Goal: Task Accomplishment & Management: Manage account settings

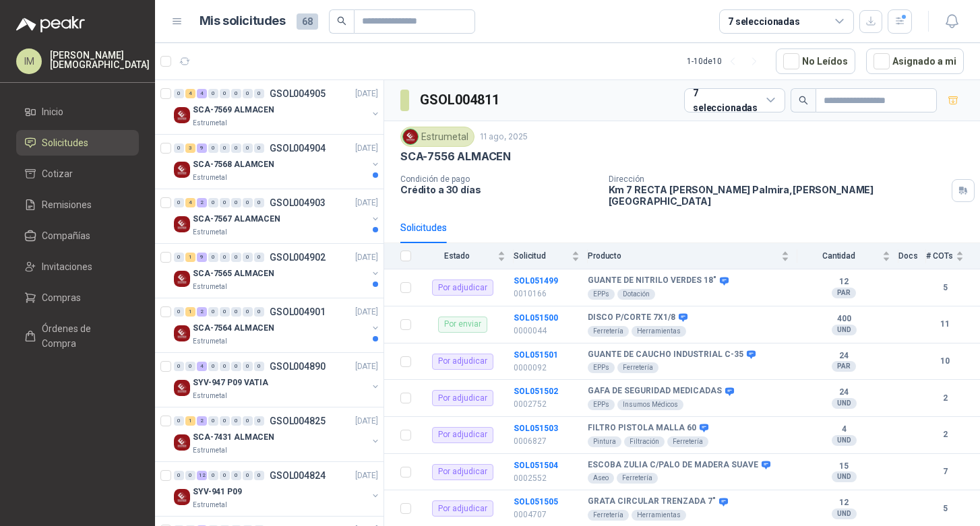
scroll to position [5, 0]
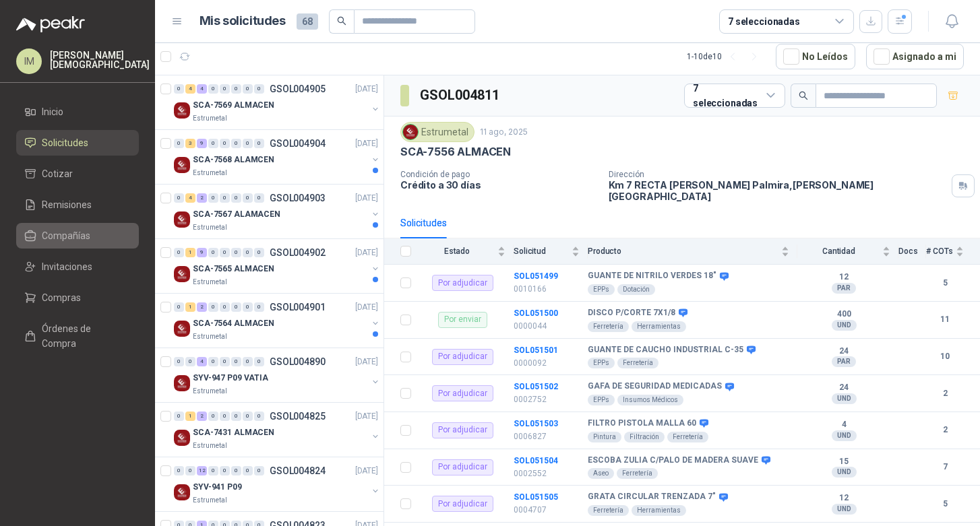
click at [61, 230] on span "Compañías" at bounding box center [66, 236] width 49 height 15
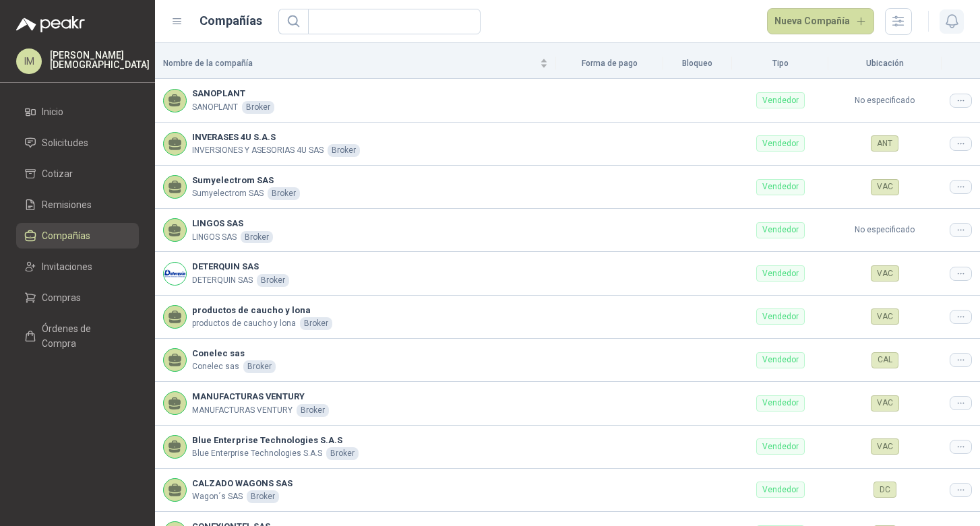
click at [954, 23] on icon "button" at bounding box center [952, 21] width 17 height 17
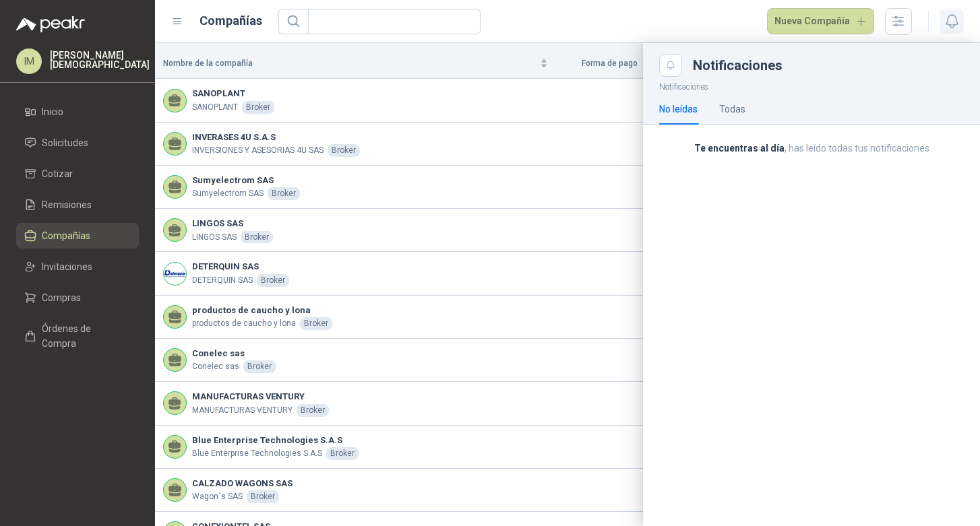
click at [953, 23] on icon "button" at bounding box center [952, 21] width 17 height 17
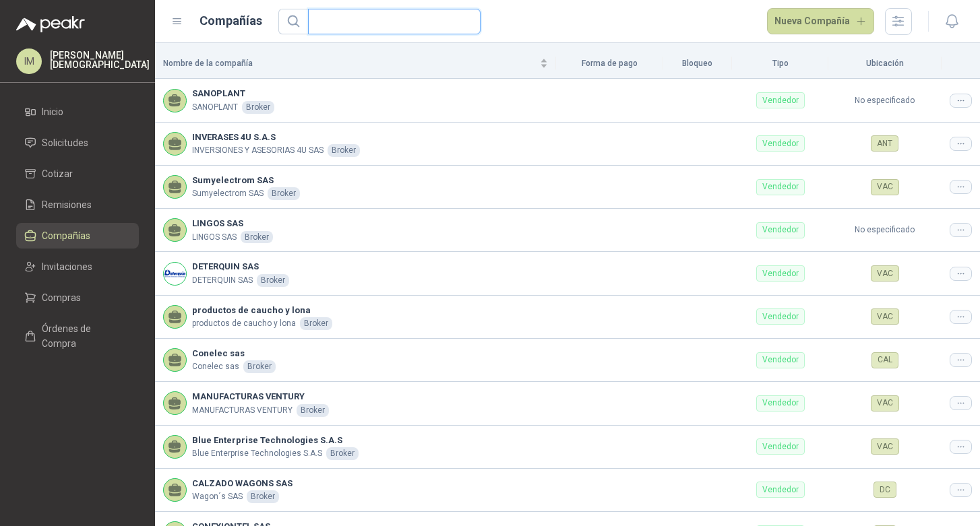
click at [446, 24] on input "text" at bounding box center [389, 21] width 146 height 24
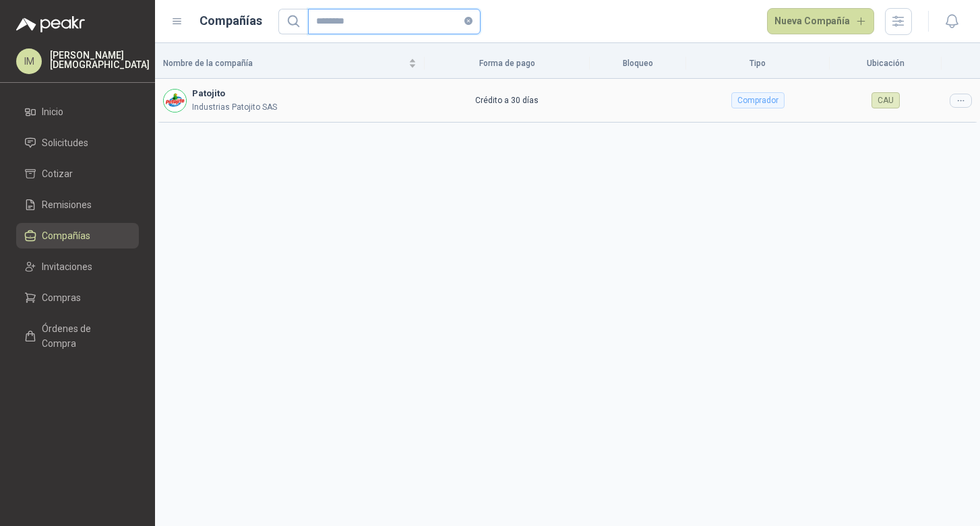
type input "********"
click at [967, 97] on div at bounding box center [961, 101] width 22 height 14
click at [946, 121] on span "Editar compañía" at bounding box center [926, 124] width 69 height 15
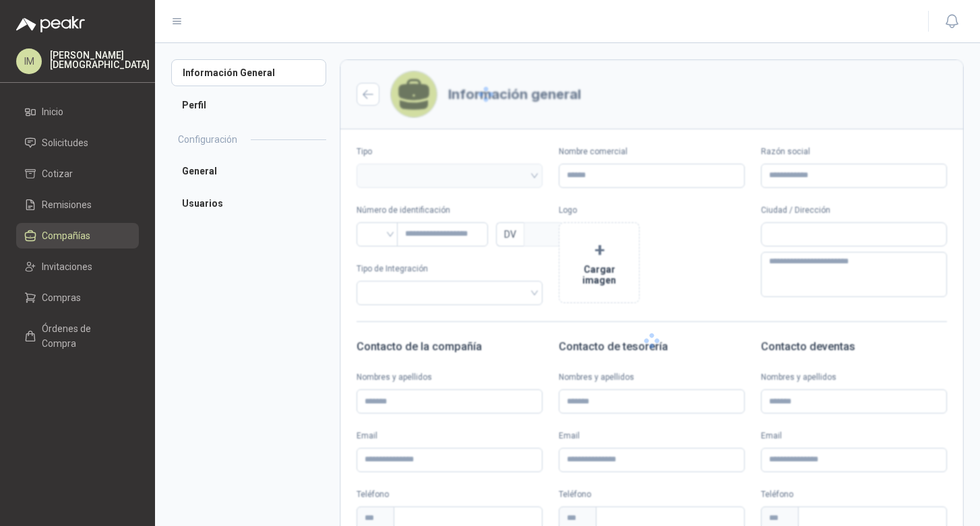
type input "********"
type input "**********"
type input "*********"
type input "*"
type textarea "**********"
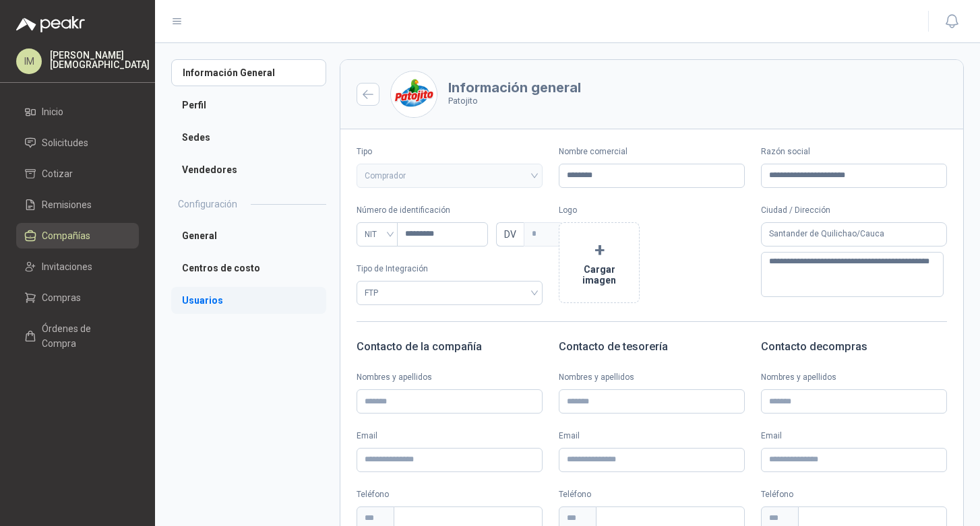
click at [204, 300] on li "Usuarios" at bounding box center [248, 300] width 155 height 27
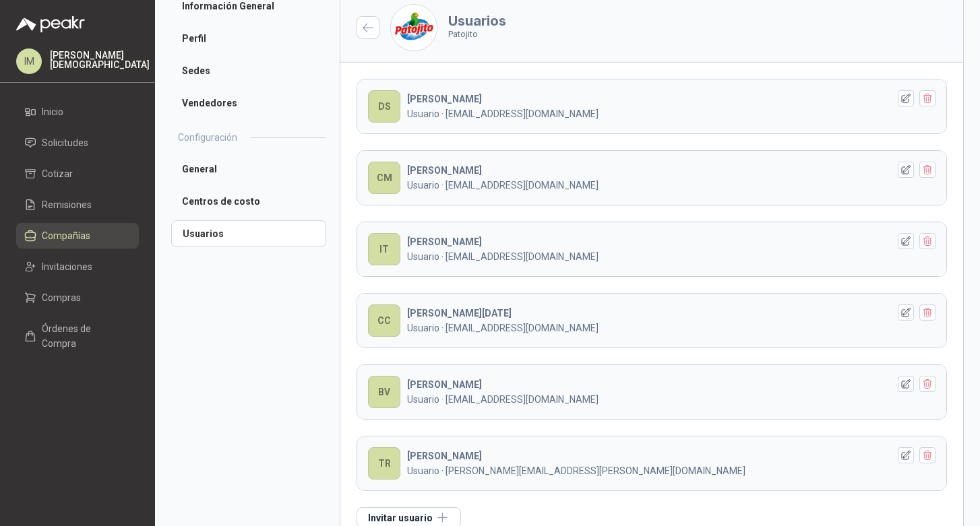
scroll to position [102, 0]
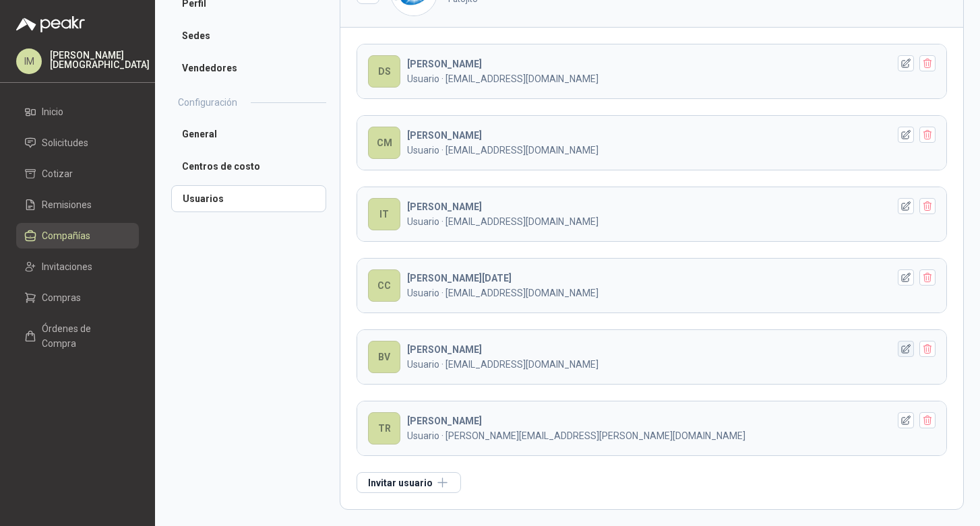
click at [901, 351] on icon "button" at bounding box center [906, 349] width 11 height 11
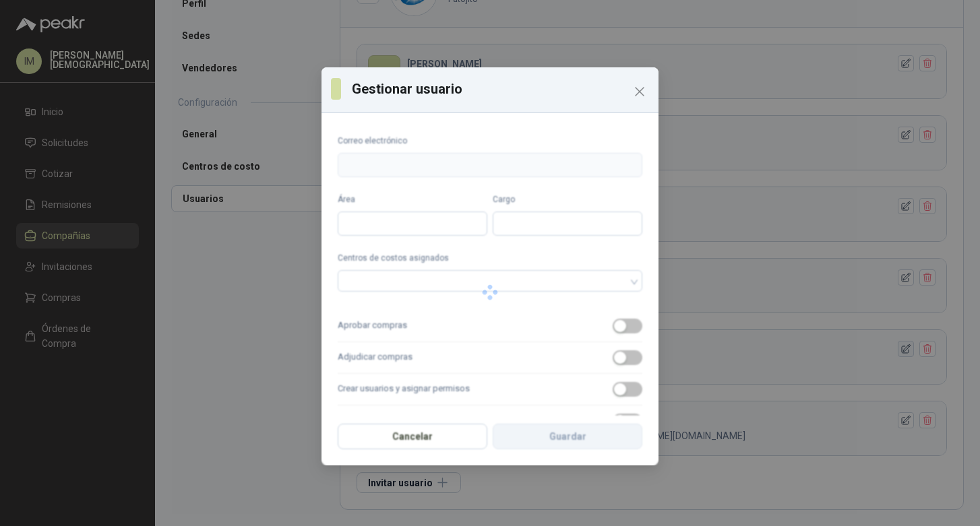
type input "**********"
type input "*******"
type input "**********"
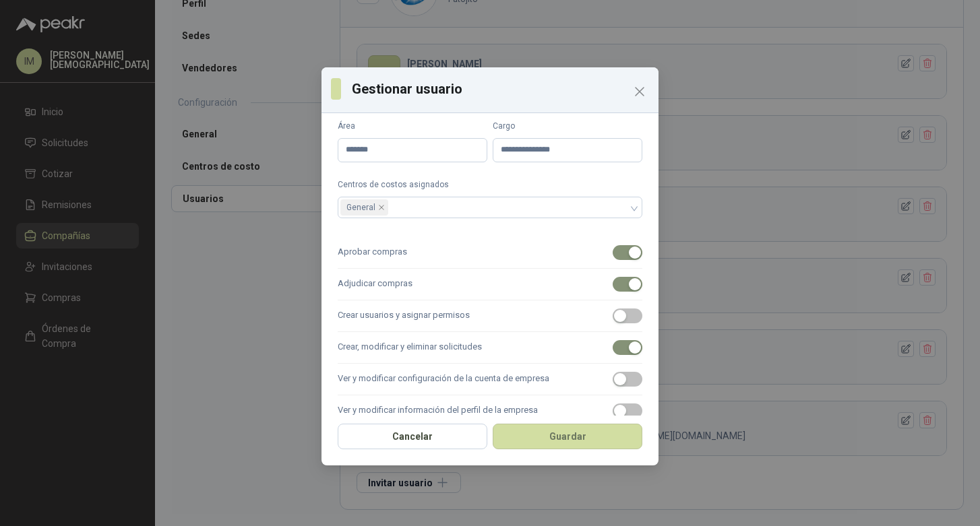
scroll to position [87, 0]
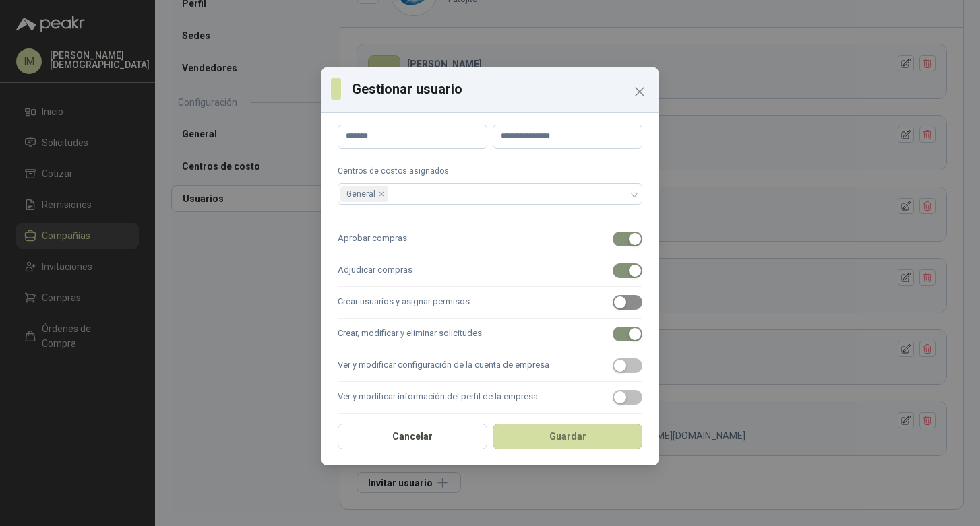
click at [614, 304] on div "button" at bounding box center [620, 303] width 12 height 12
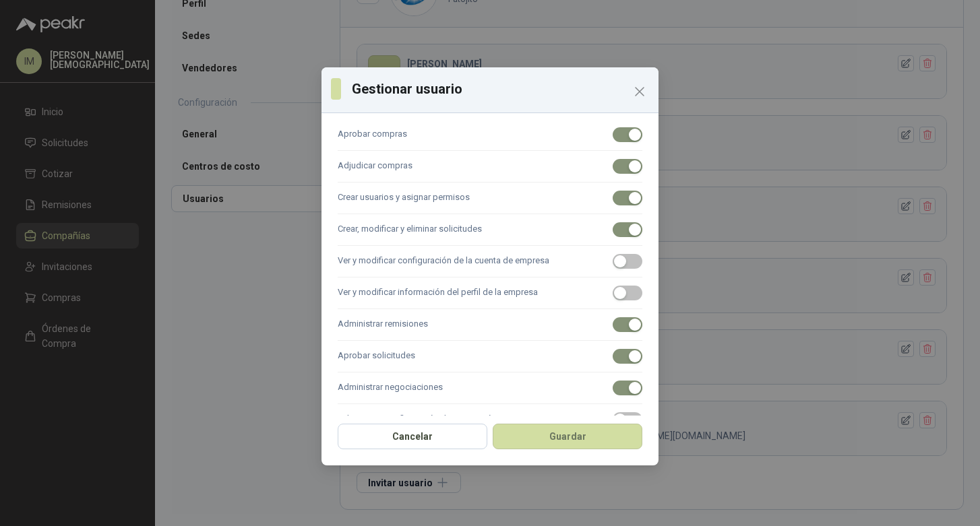
scroll to position [197, 0]
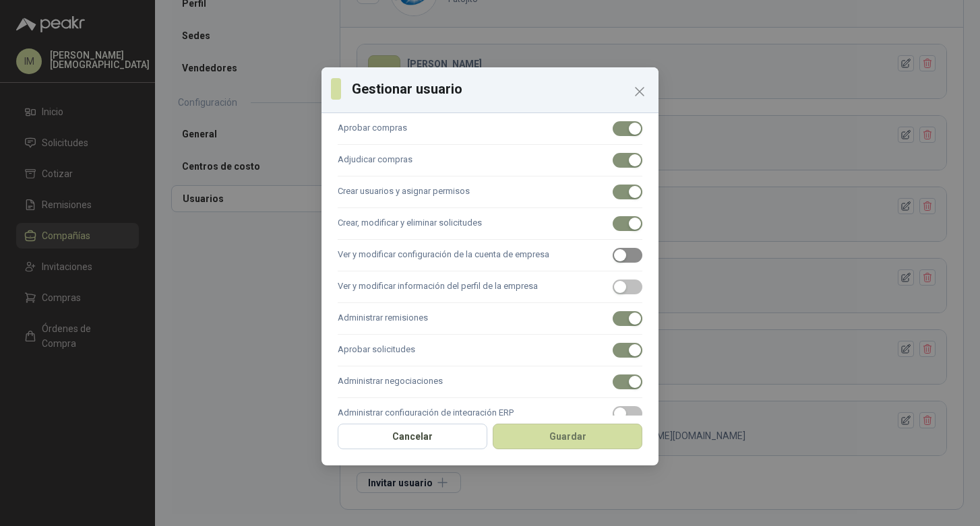
click at [614, 258] on div "button" at bounding box center [620, 255] width 12 height 12
click at [614, 284] on div "button" at bounding box center [620, 287] width 12 height 12
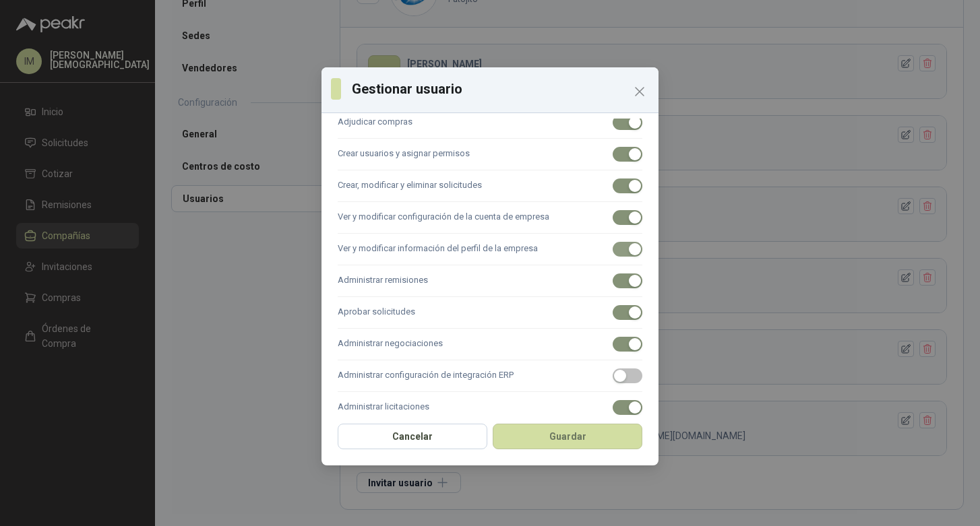
scroll to position [243, 0]
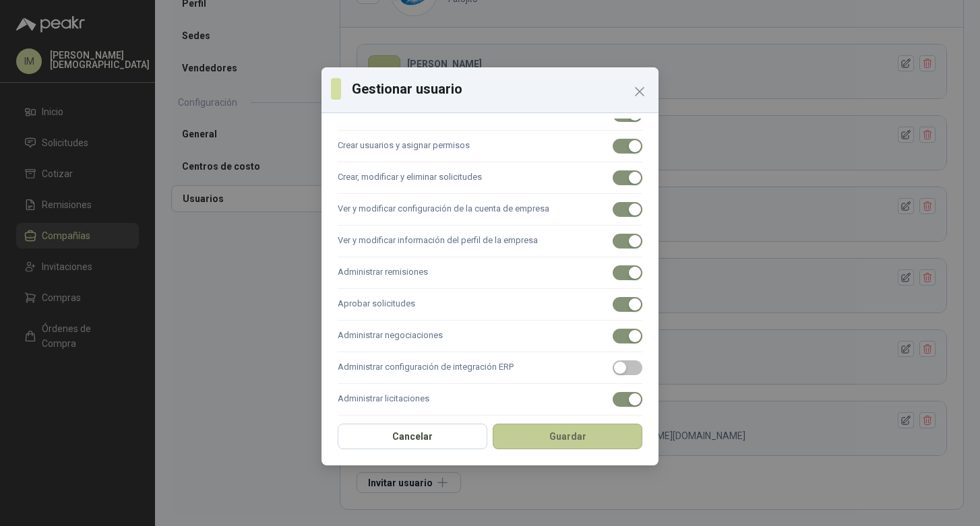
click at [584, 437] on button "Guardar" at bounding box center [568, 437] width 150 height 26
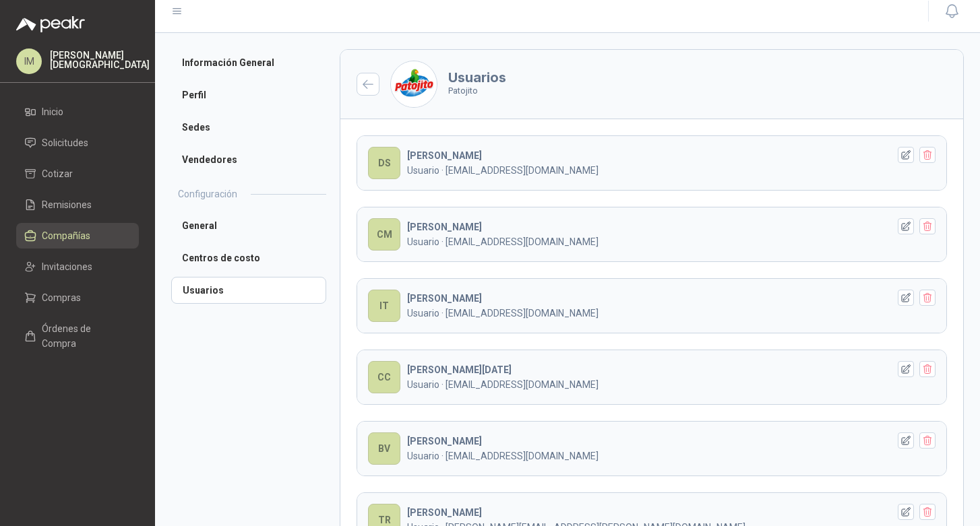
scroll to position [0, 0]
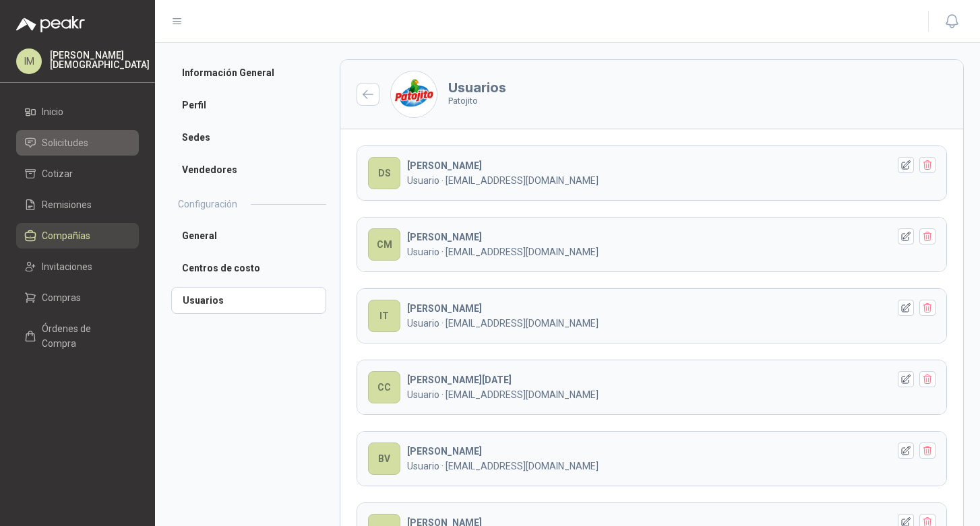
click at [53, 154] on link "Solicitudes" at bounding box center [77, 143] width 123 height 26
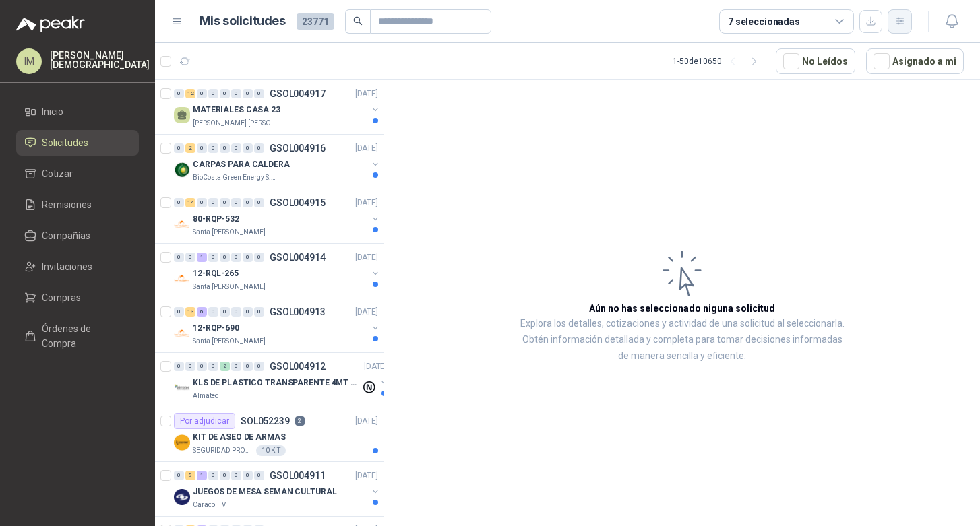
click at [898, 21] on icon "button" at bounding box center [899, 21] width 7 height 7
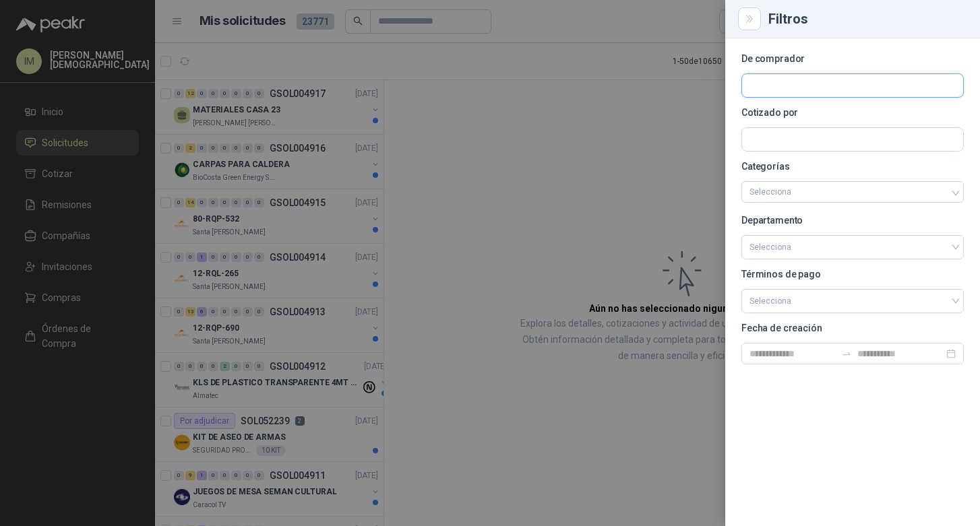
click at [872, 93] on input "text" at bounding box center [852, 85] width 221 height 23
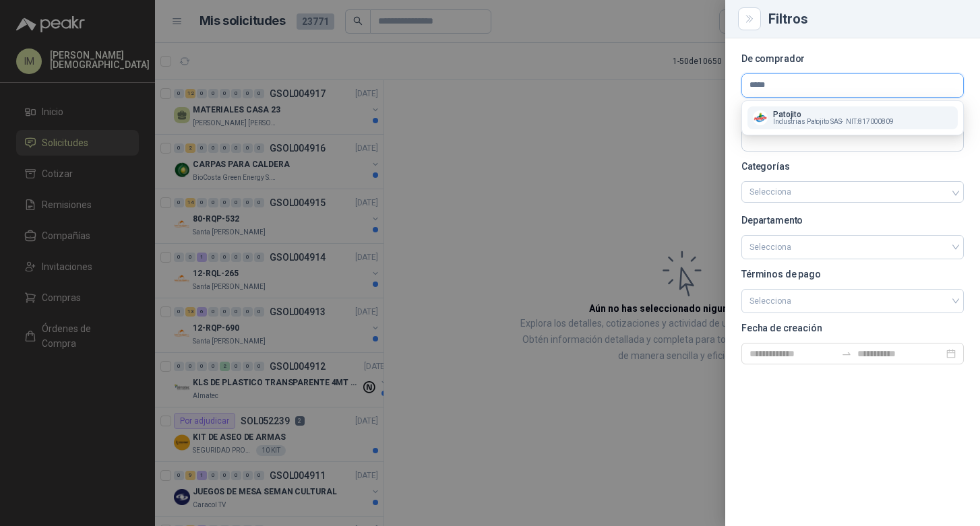
type input "*****"
click at [842, 123] on span "Industrias Patojito SAS -" at bounding box center [808, 122] width 70 height 7
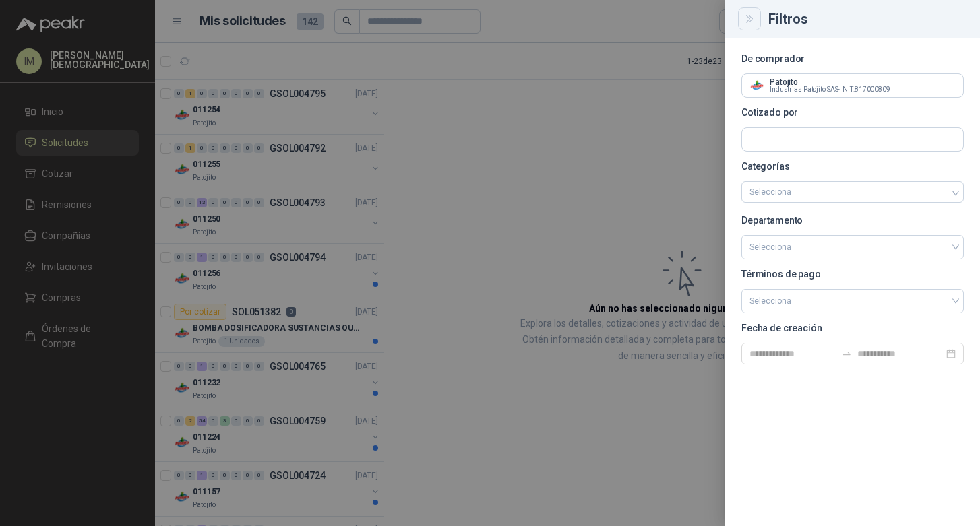
click at [751, 19] on icon "Close" at bounding box center [749, 18] width 11 height 11
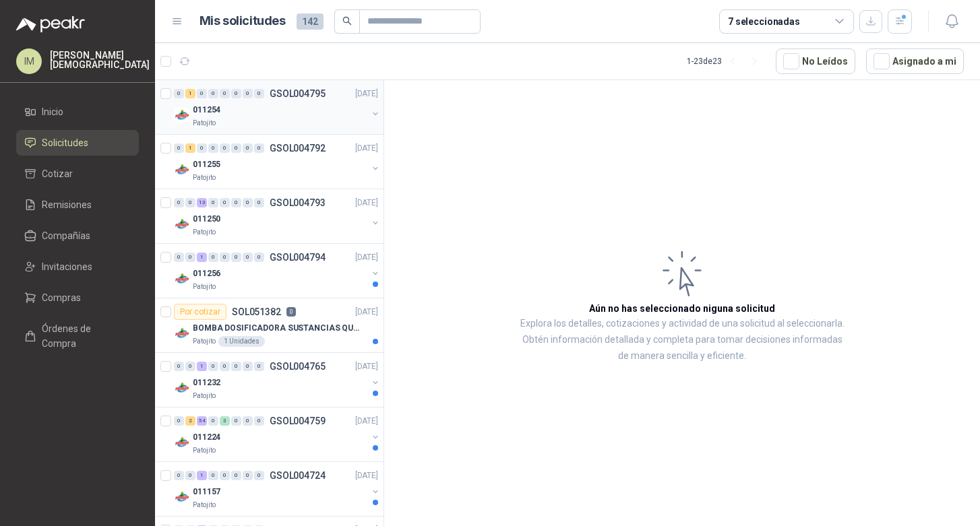
click at [305, 122] on div "Patojito" at bounding box center [280, 123] width 175 height 11
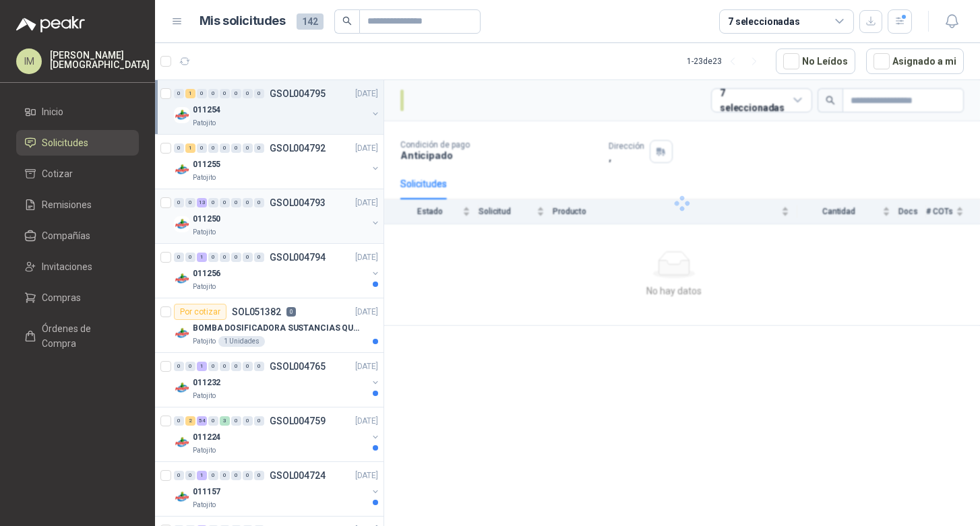
click at [279, 232] on div "Patojito" at bounding box center [280, 232] width 175 height 11
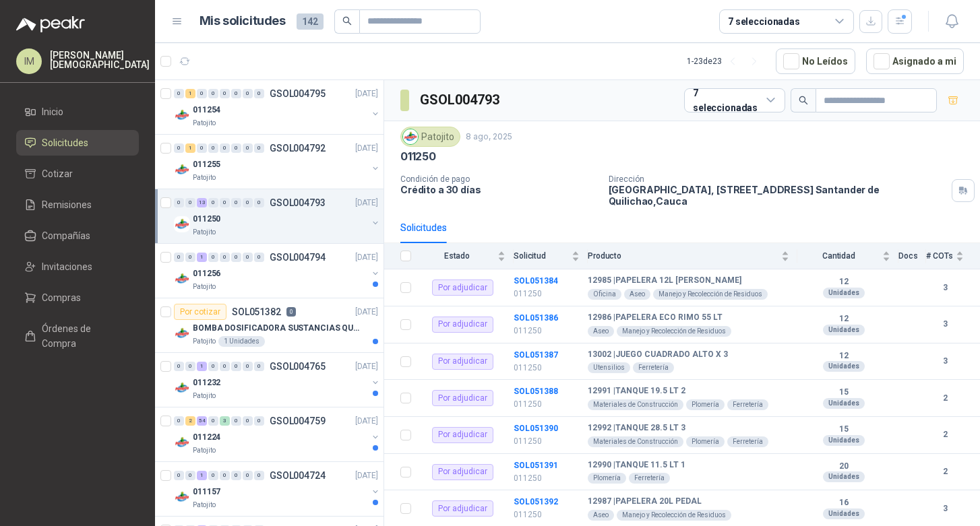
click at [238, 230] on div "Patojito" at bounding box center [280, 232] width 175 height 11
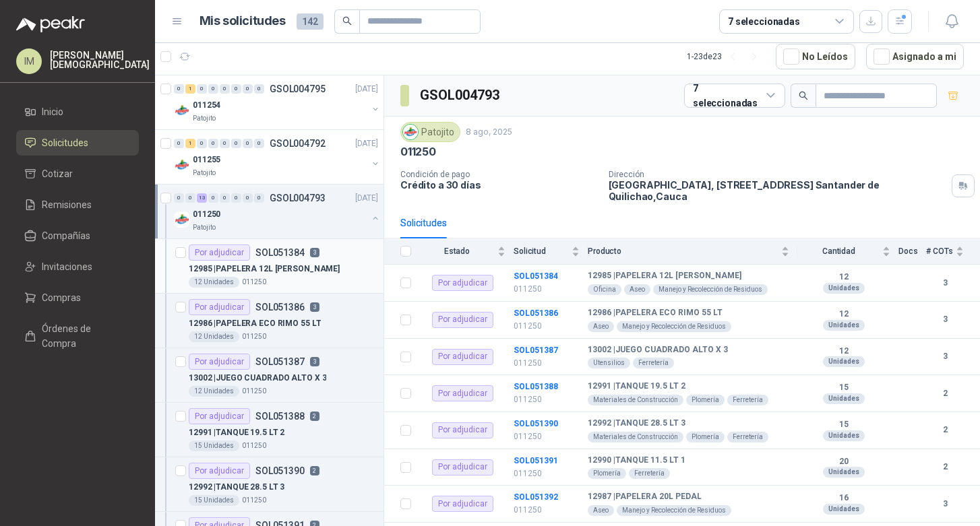
click at [330, 280] on div "12 Unidades 011250" at bounding box center [283, 282] width 189 height 11
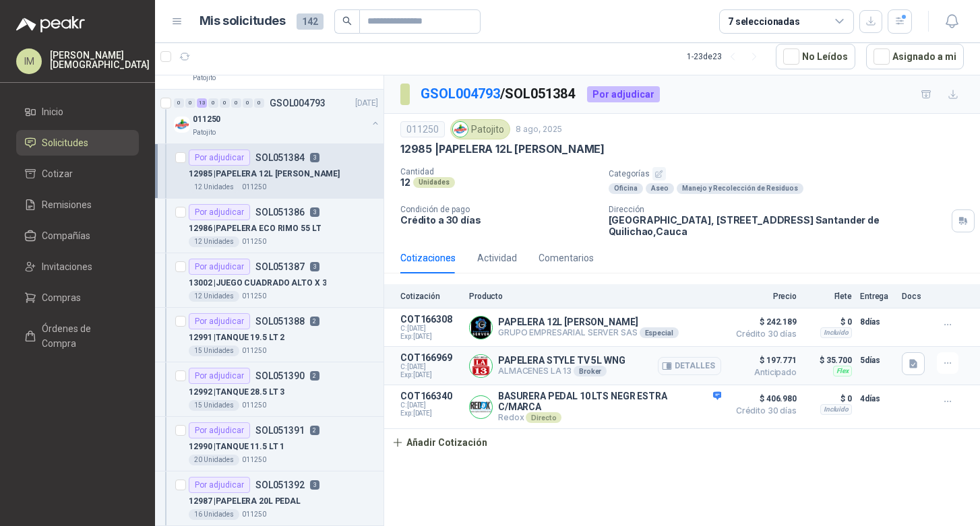
scroll to position [93, 0]
click at [326, 233] on div "12986 | PAPELERA ECO RIMO 55 LT" at bounding box center [283, 230] width 189 height 16
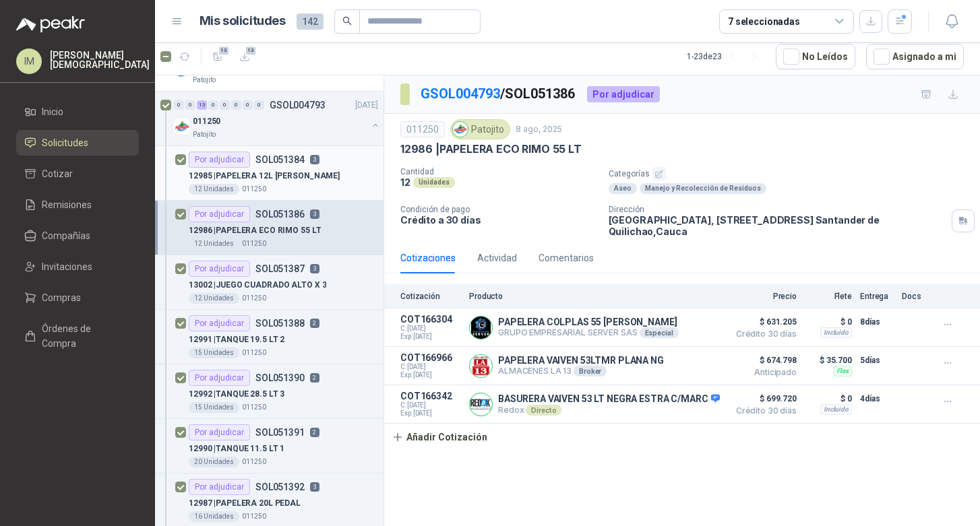
click at [294, 177] on p "12985 | PAPELERA 12L [PERSON_NAME]" at bounding box center [264, 176] width 151 height 13
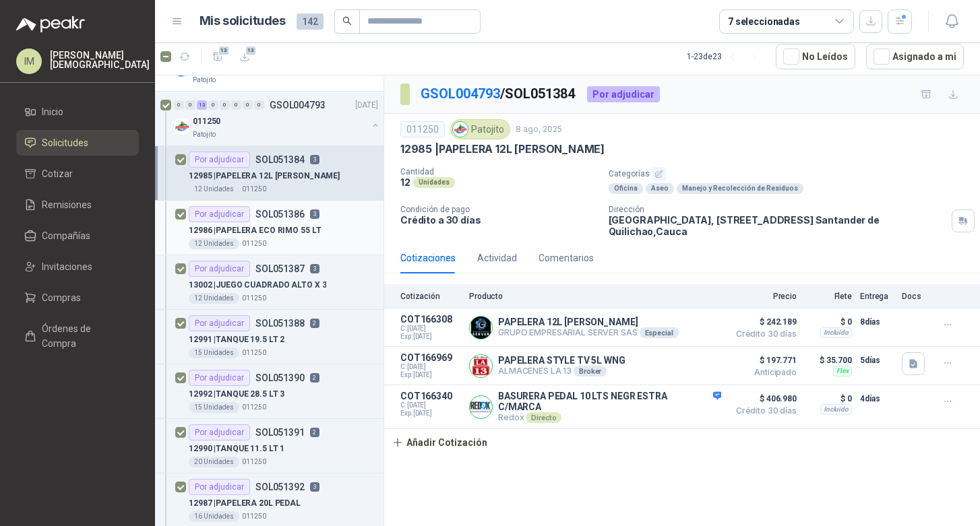
click at [329, 235] on div "12986 | PAPELERA ECO RIMO 55 LT" at bounding box center [283, 230] width 189 height 16
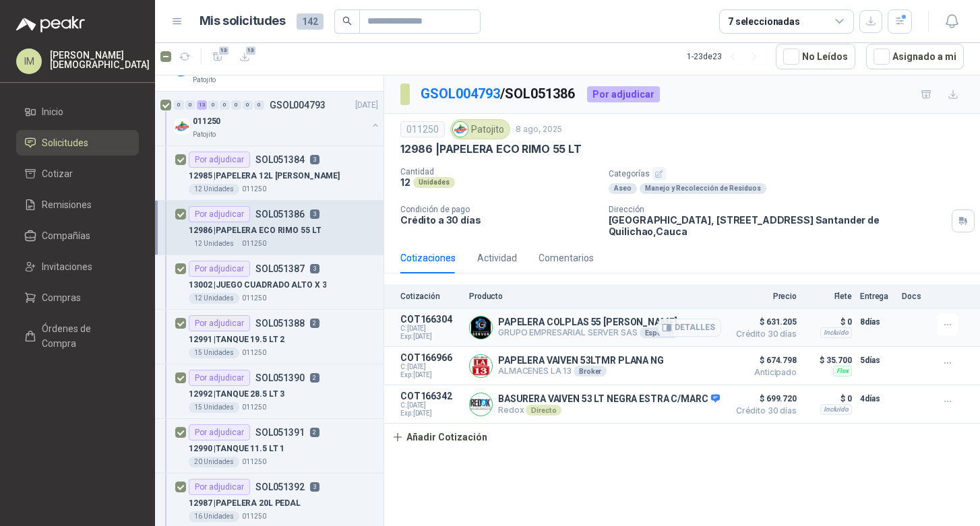
click at [597, 330] on p "GRUPO EMPRESARIAL SERVER SAS Especial" at bounding box center [588, 333] width 181 height 11
click at [323, 290] on div "13002 | JUEGO [PERSON_NAME] ALTO X 3" at bounding box center [283, 285] width 189 height 16
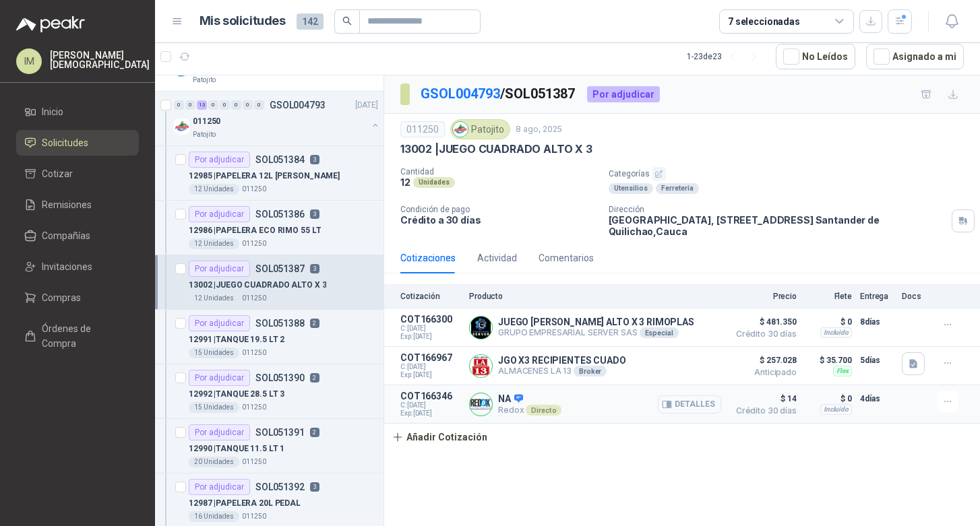
click at [695, 410] on button "Detalles" at bounding box center [689, 405] width 63 height 18
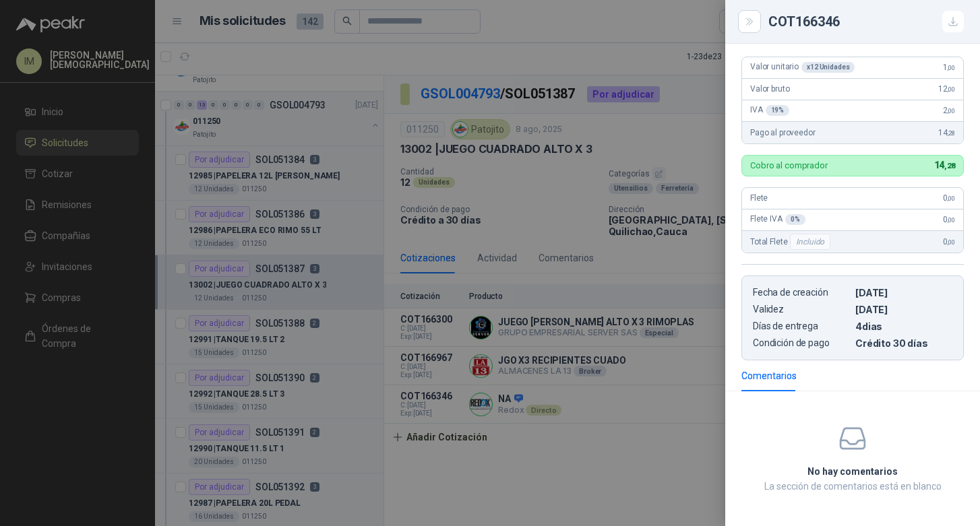
scroll to position [154, 0]
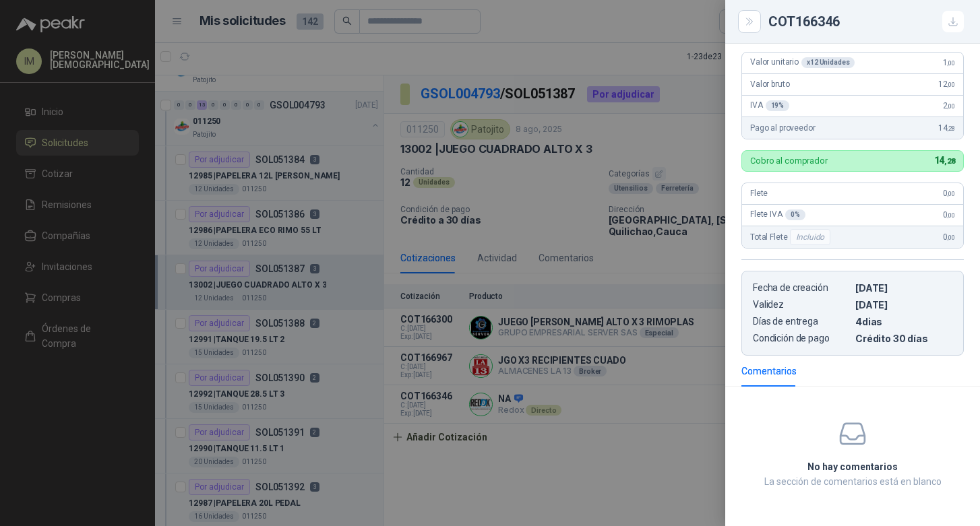
click at [770, 415] on div "No hay comentarios La sección de comentarios está en blanco" at bounding box center [852, 459] width 222 height 113
click at [746, 22] on icon "Close" at bounding box center [749, 21] width 11 height 11
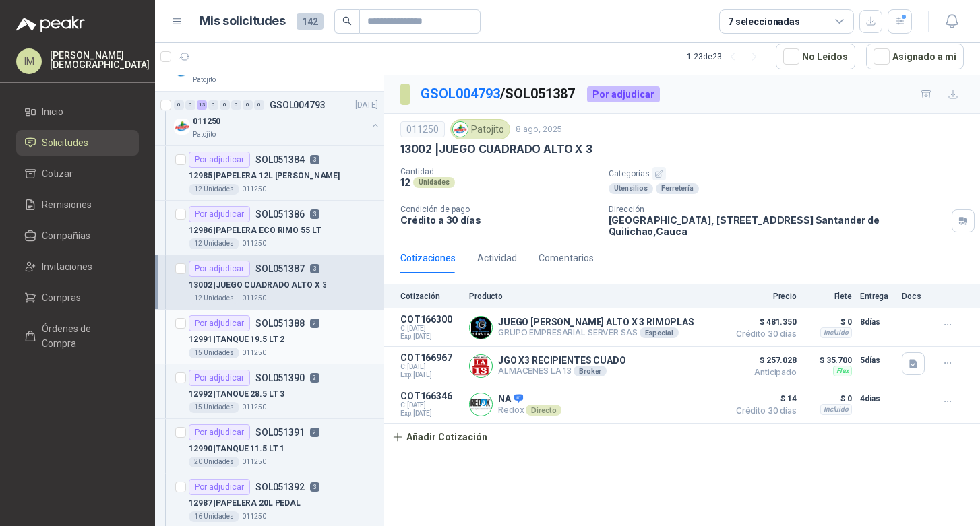
click at [316, 341] on div "12991 | TANQUE 19.5 LT 2" at bounding box center [283, 340] width 189 height 16
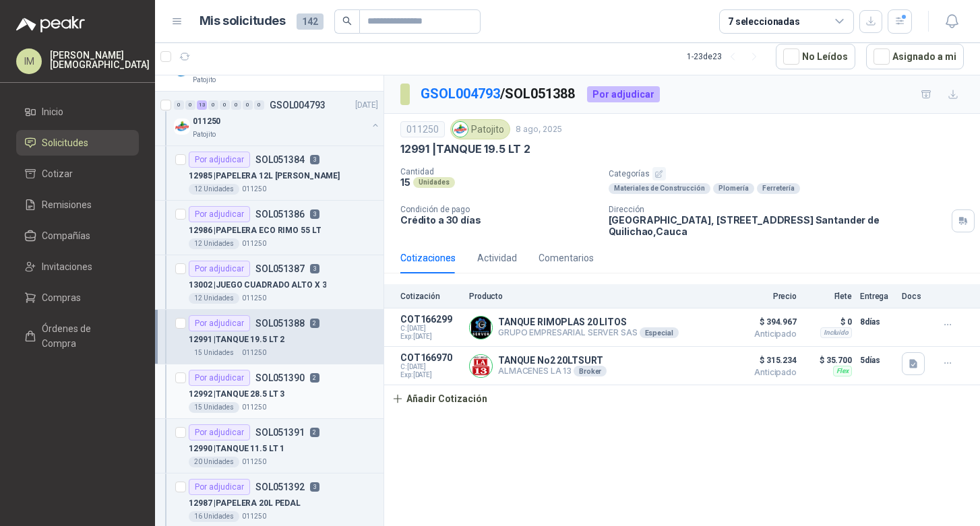
click at [358, 383] on div "Por adjudicar SOL051390 2" at bounding box center [283, 378] width 189 height 16
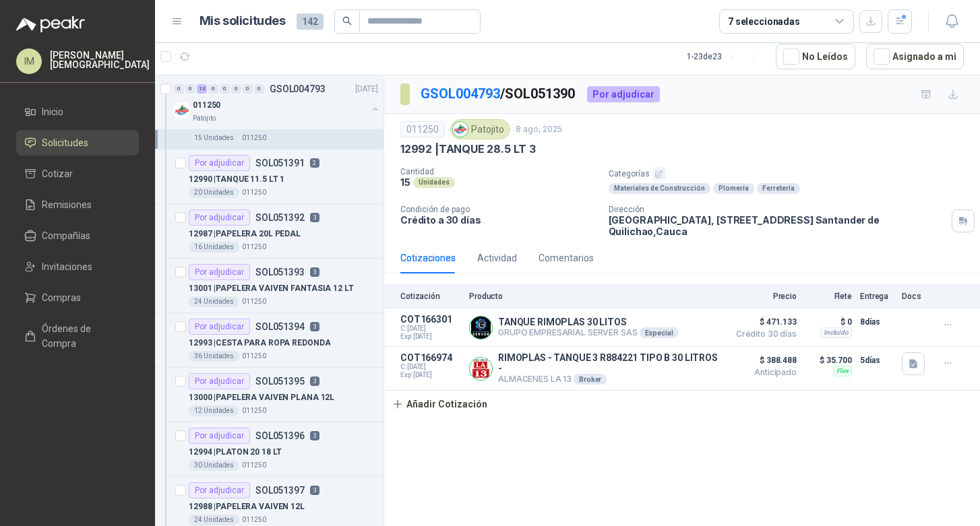
scroll to position [365, 0]
click at [351, 173] on div "12990 | TANQUE 11.5 LT 1" at bounding box center [283, 177] width 189 height 16
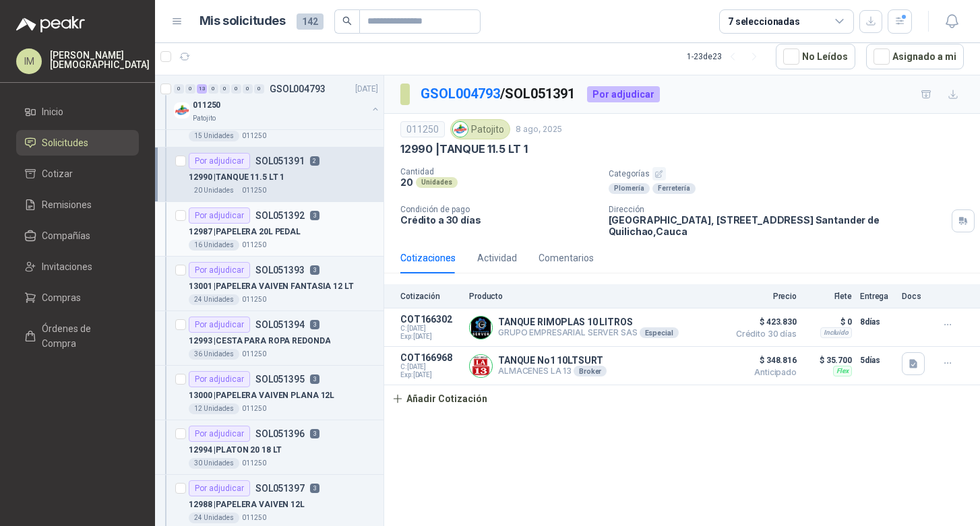
click at [338, 241] on div "16 Unidades 011250" at bounding box center [283, 245] width 189 height 11
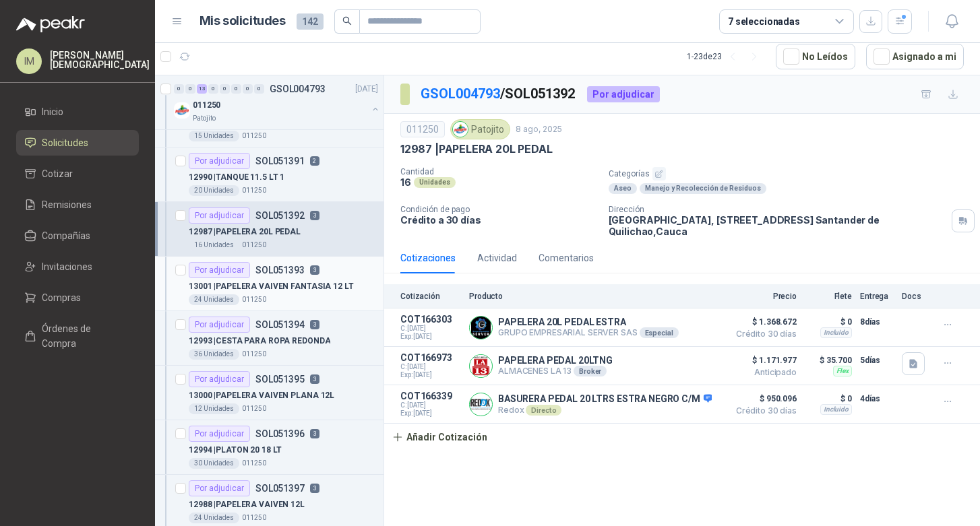
click at [322, 293] on p "13001 | PAPELERA VAIVEN FANTASIA 12 LT" at bounding box center [271, 286] width 165 height 13
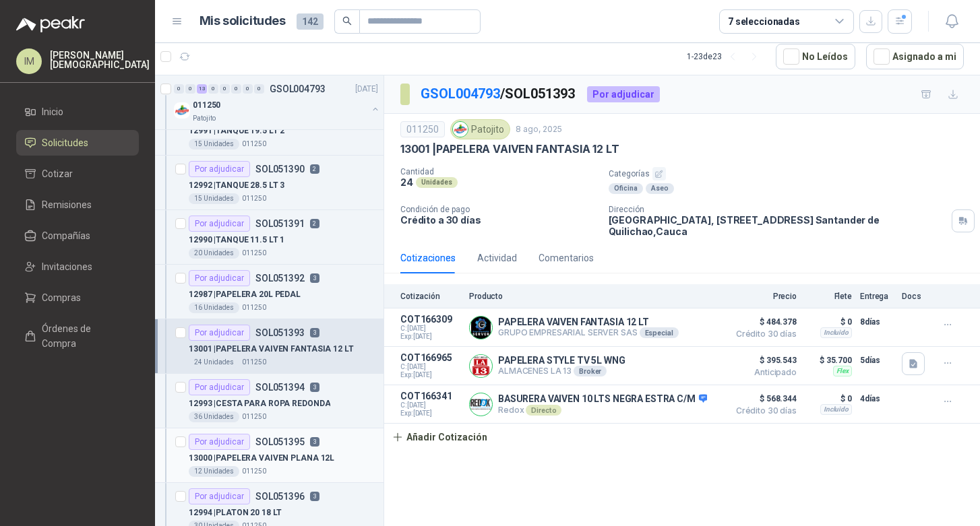
scroll to position [36, 0]
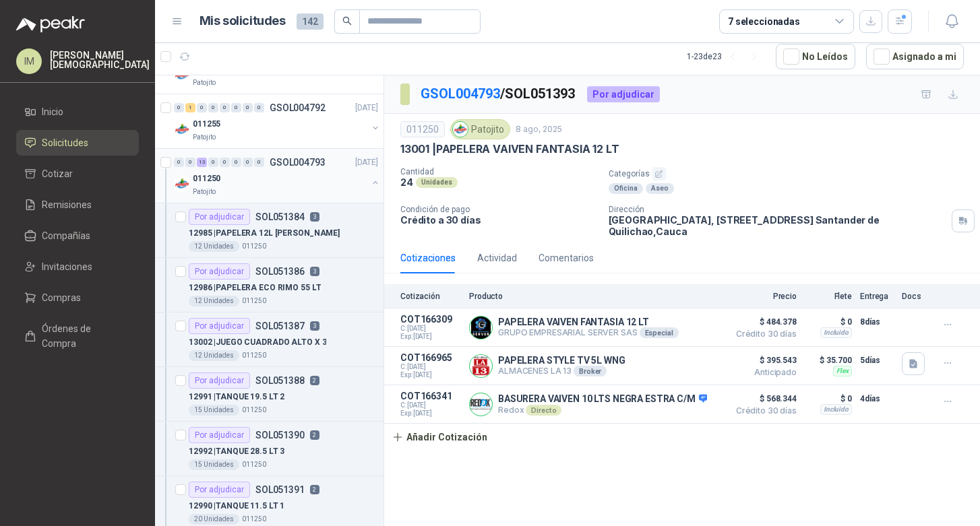
click at [244, 177] on div "011250" at bounding box center [280, 179] width 175 height 16
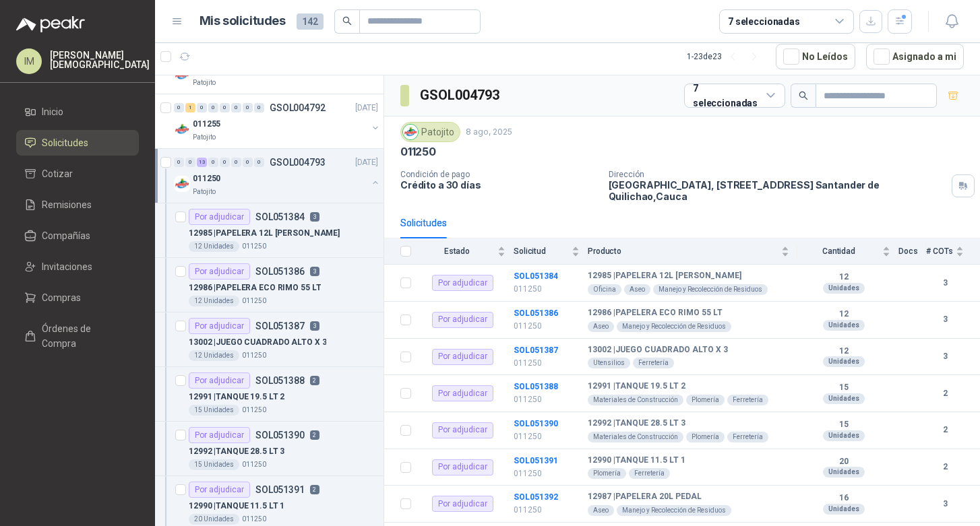
click at [179, 186] on img at bounding box center [182, 184] width 16 height 16
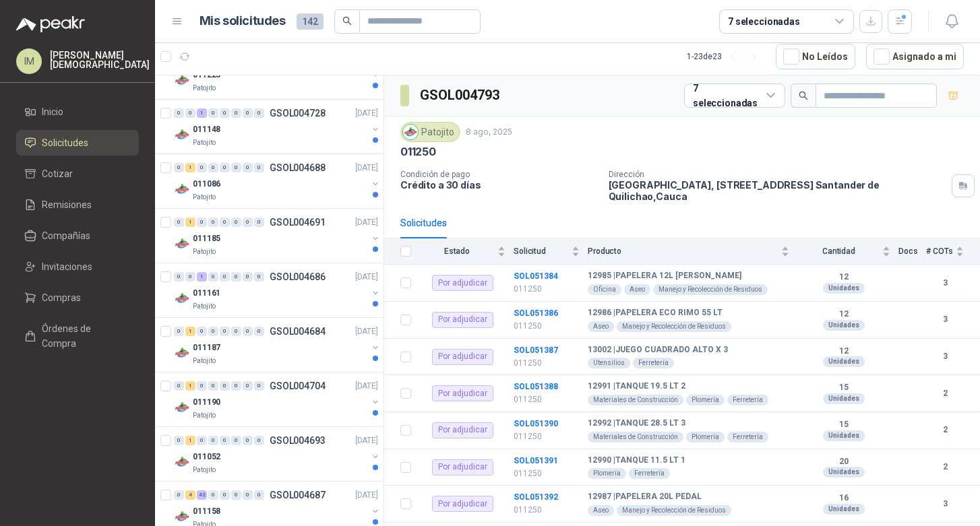
scroll to position [824, 0]
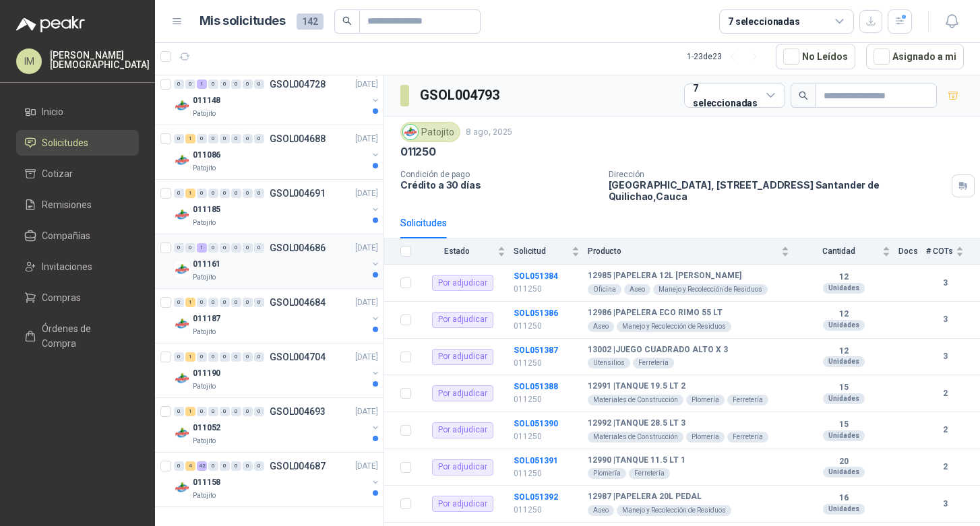
click at [282, 261] on div "011161" at bounding box center [280, 264] width 175 height 16
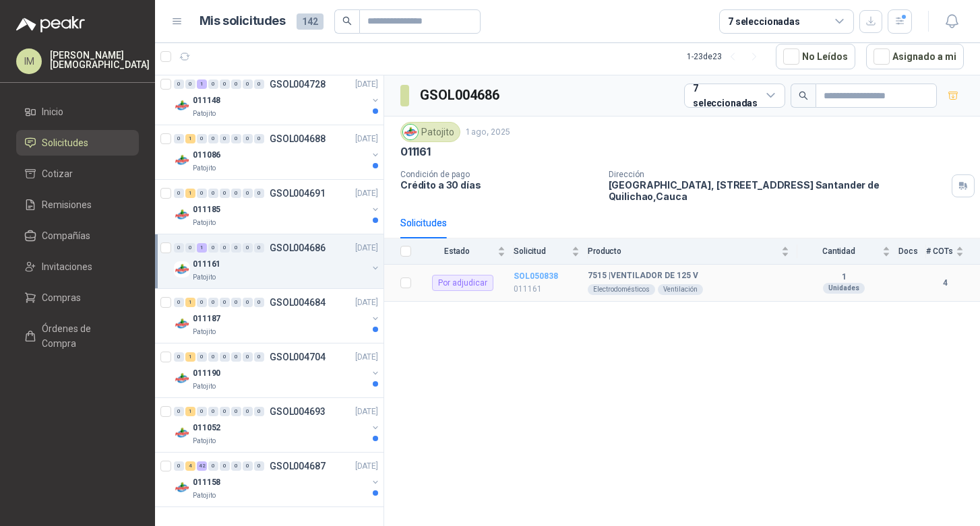
click at [545, 272] on b "SOL050838" at bounding box center [536, 276] width 44 height 9
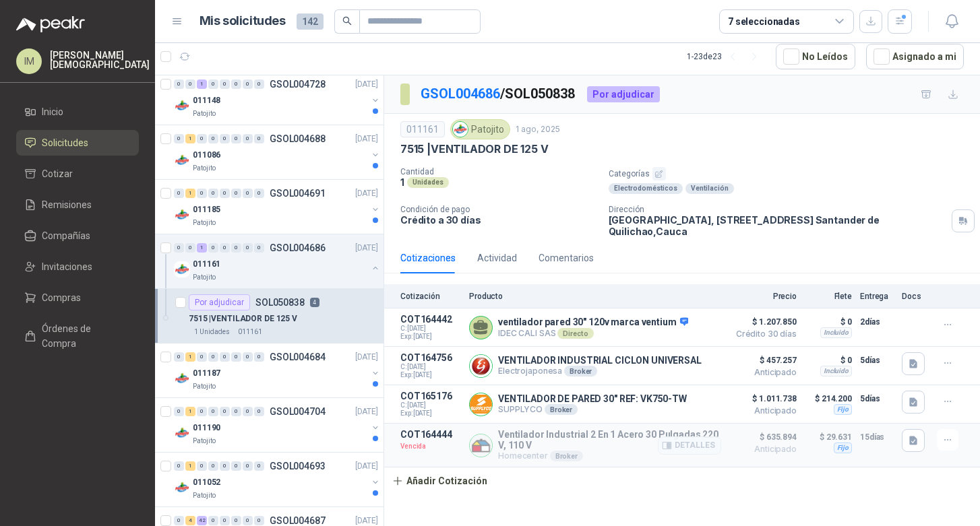
scroll to position [822, 0]
click at [235, 215] on div "011185" at bounding box center [280, 212] width 175 height 16
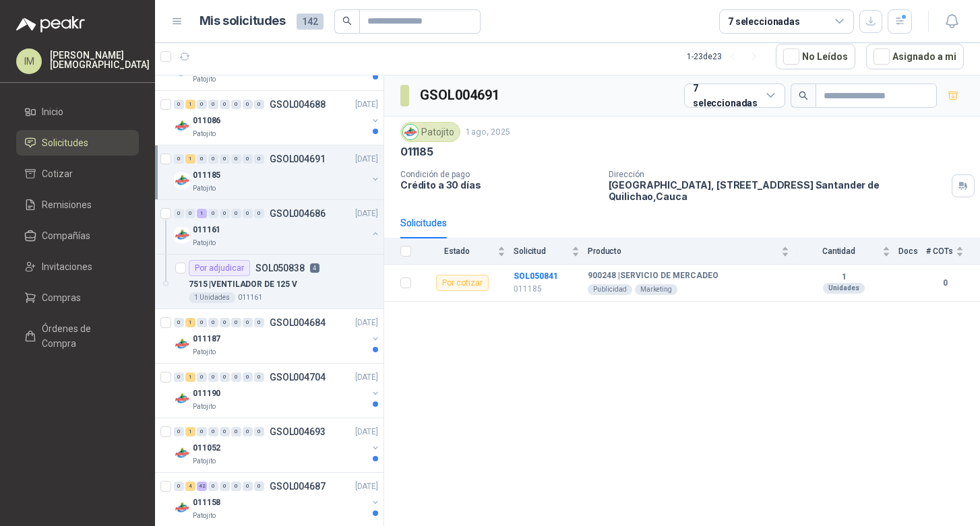
scroll to position [878, 0]
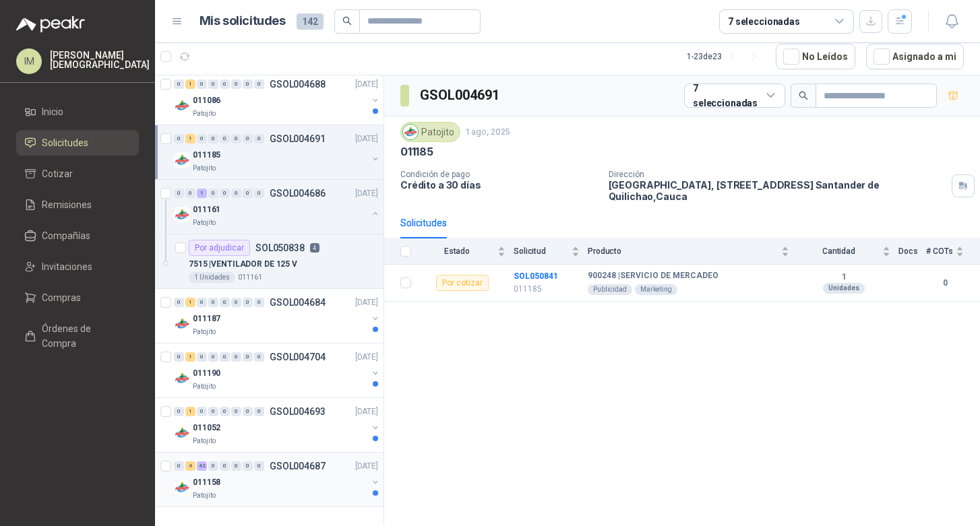
click at [234, 494] on div "Patojito" at bounding box center [280, 496] width 175 height 11
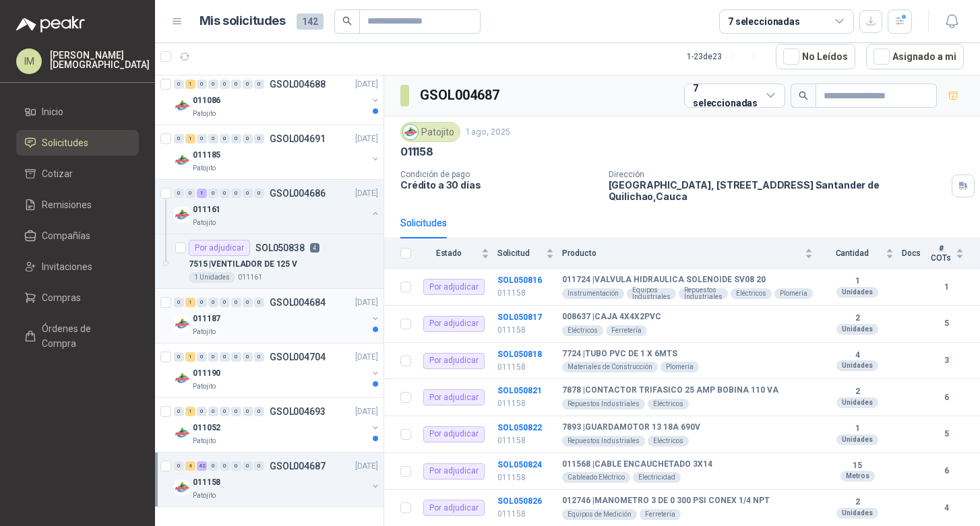
click at [247, 332] on div "Patojito" at bounding box center [280, 332] width 175 height 11
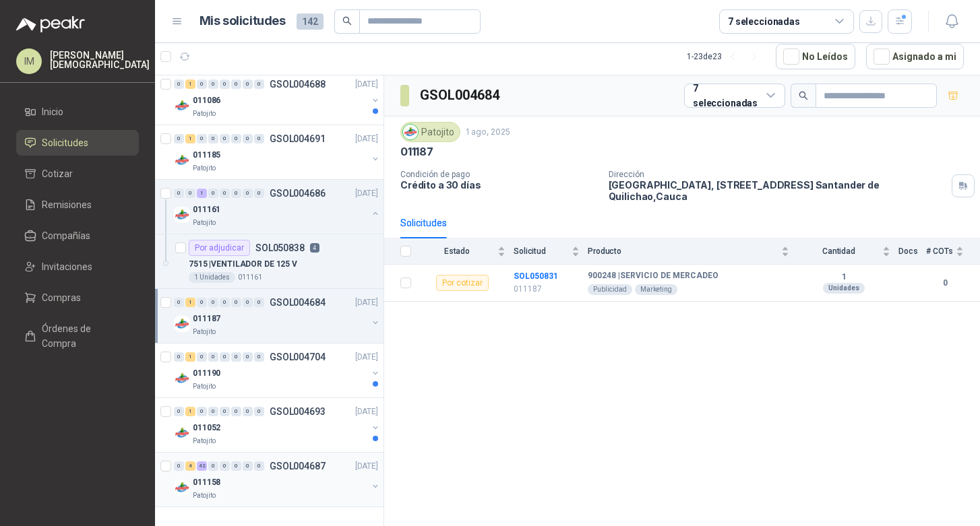
click at [240, 492] on div "Patojito" at bounding box center [280, 496] width 175 height 11
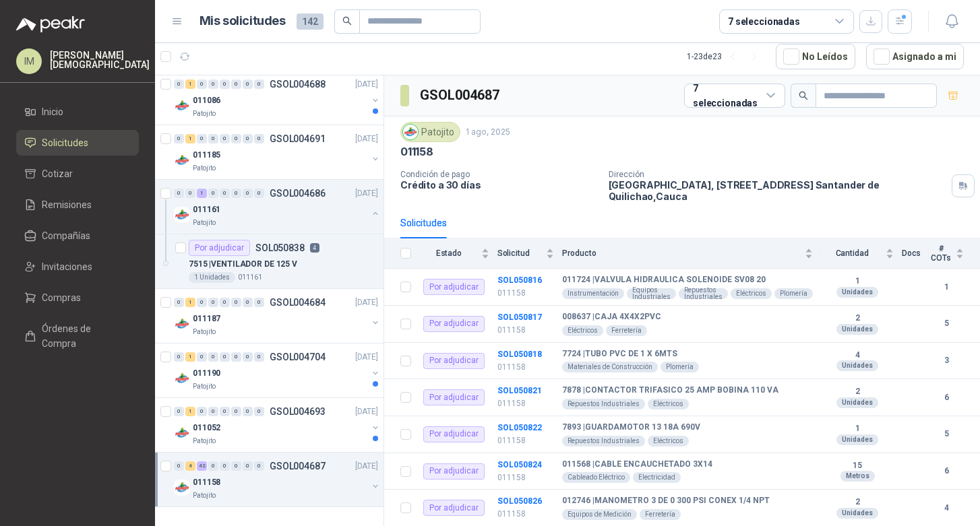
click at [243, 482] on div "011158" at bounding box center [280, 483] width 175 height 16
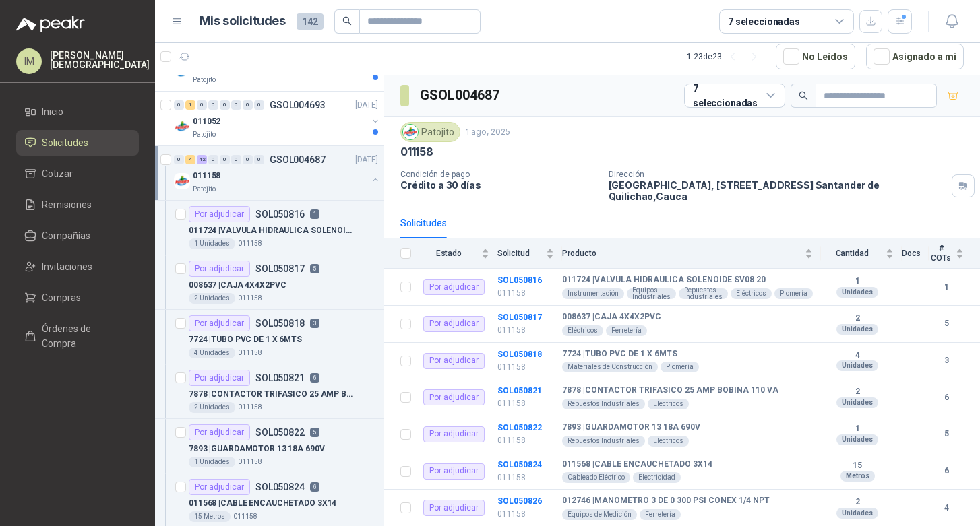
scroll to position [1192, 0]
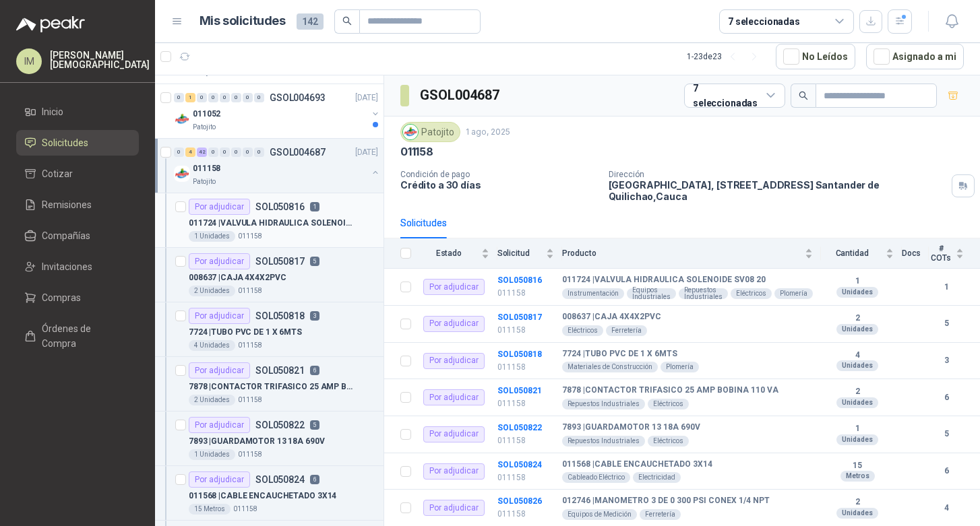
click at [324, 235] on div "1 Unidades 011158" at bounding box center [283, 236] width 189 height 11
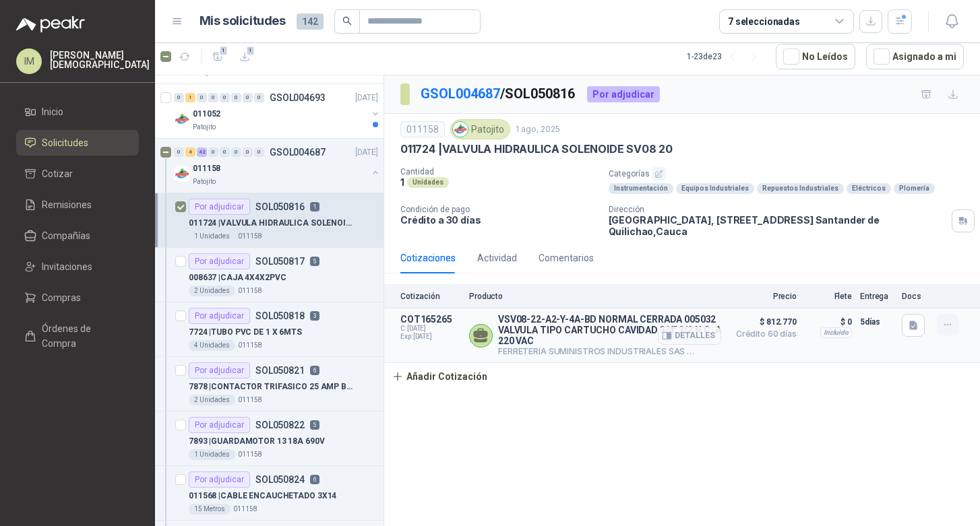
click at [950, 327] on icon "button" at bounding box center [947, 324] width 11 height 11
click at [338, 335] on div "7724 | TUBO PVC DE 1 X 6MTS" at bounding box center [283, 332] width 189 height 16
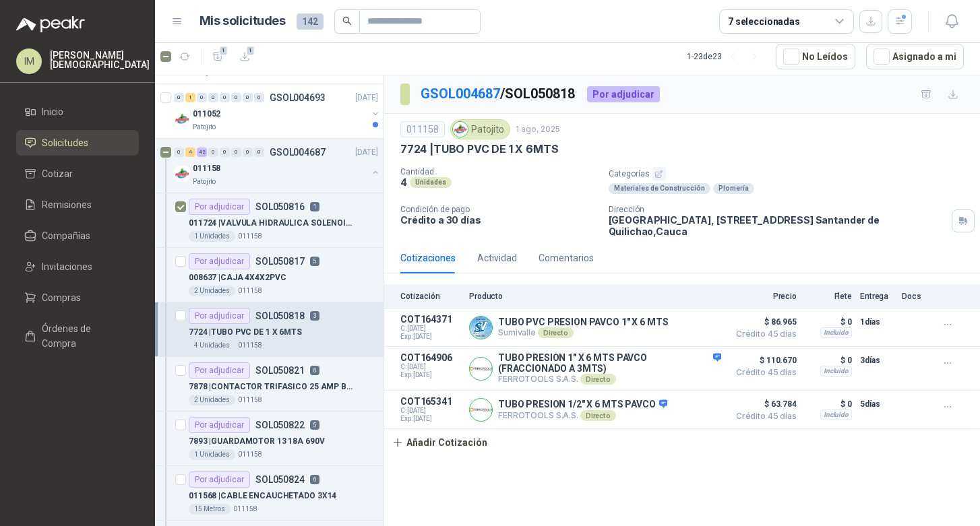
click at [916, 169] on p "Categorías" at bounding box center [792, 173] width 366 height 13
click at [337, 348] on div "4 Unidades 011158" at bounding box center [283, 345] width 189 height 11
click at [890, 28] on button "button" at bounding box center [900, 21] width 24 height 24
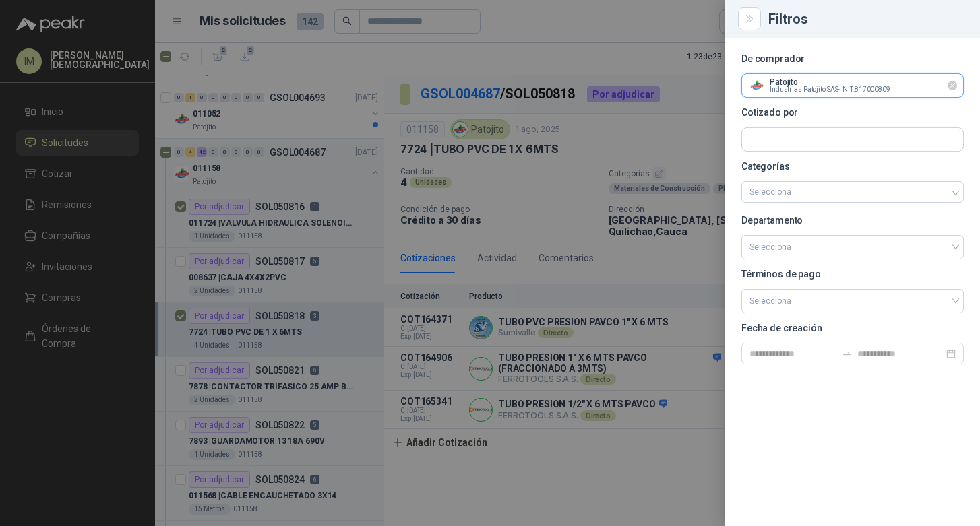
click at [903, 81] on input "text" at bounding box center [852, 85] width 221 height 23
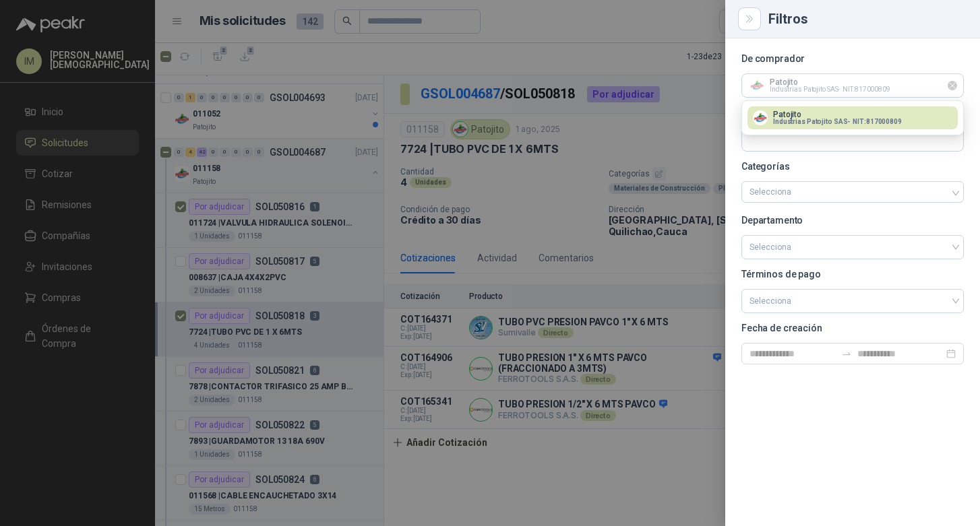
click at [956, 89] on icon "Limpiar" at bounding box center [952, 85] width 11 height 11
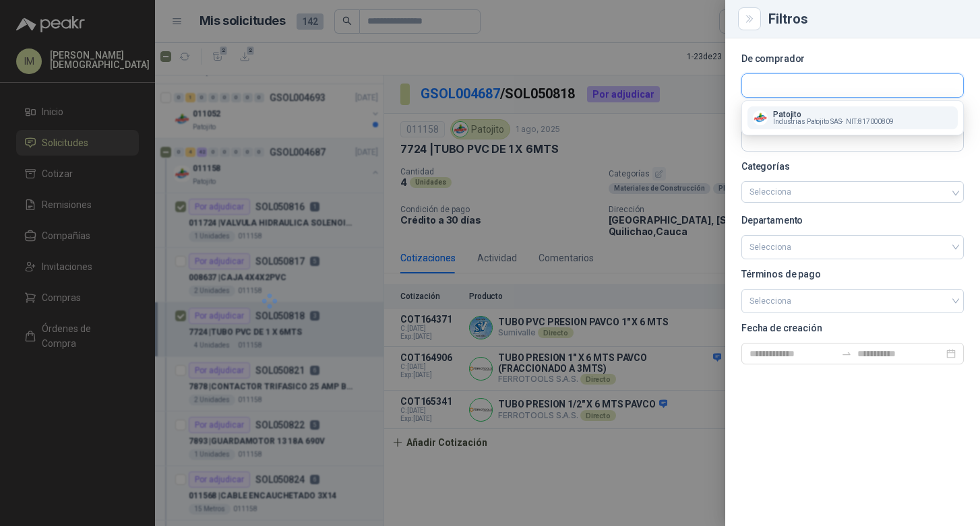
click at [923, 86] on input "text" at bounding box center [852, 85] width 221 height 23
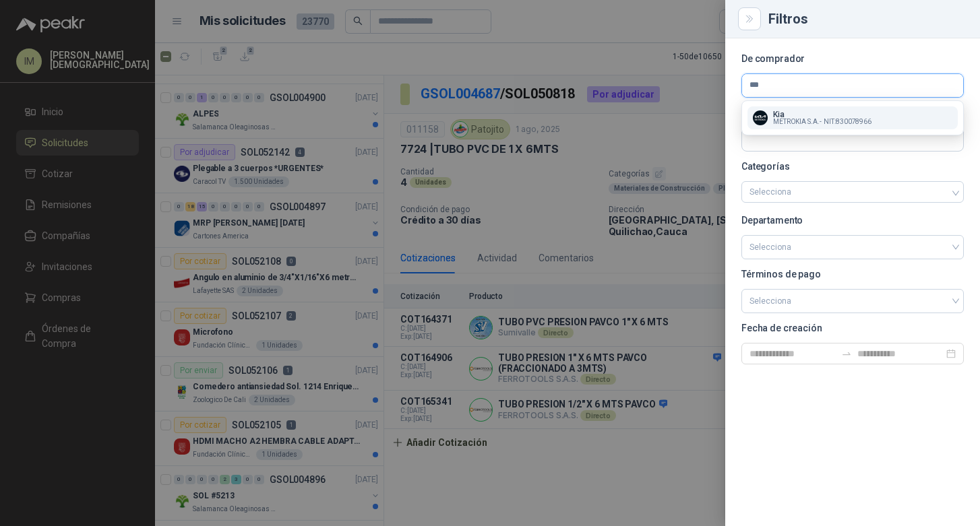
type input "***"
click at [879, 124] on div "Kia METROKIA S.A. - NIT : 830078966" at bounding box center [853, 118] width 200 height 15
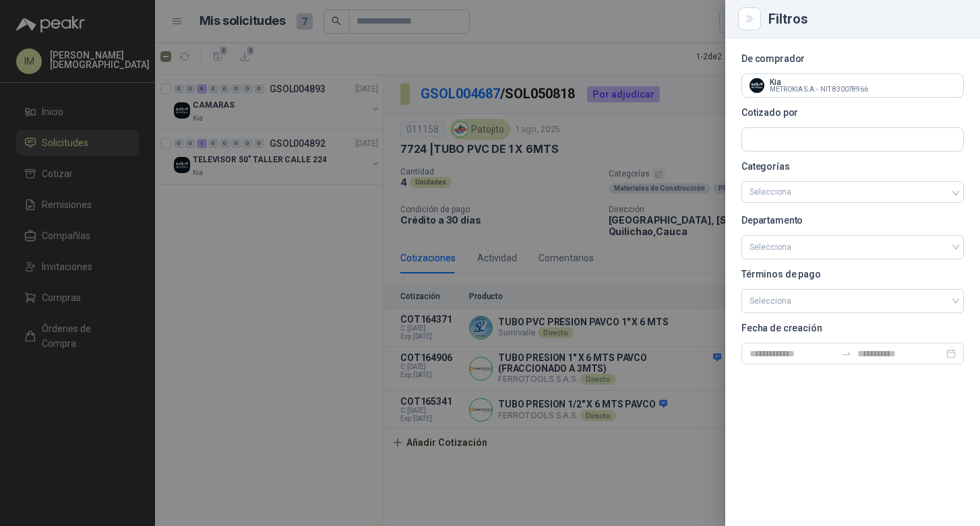
click at [280, 171] on div at bounding box center [490, 263] width 980 height 526
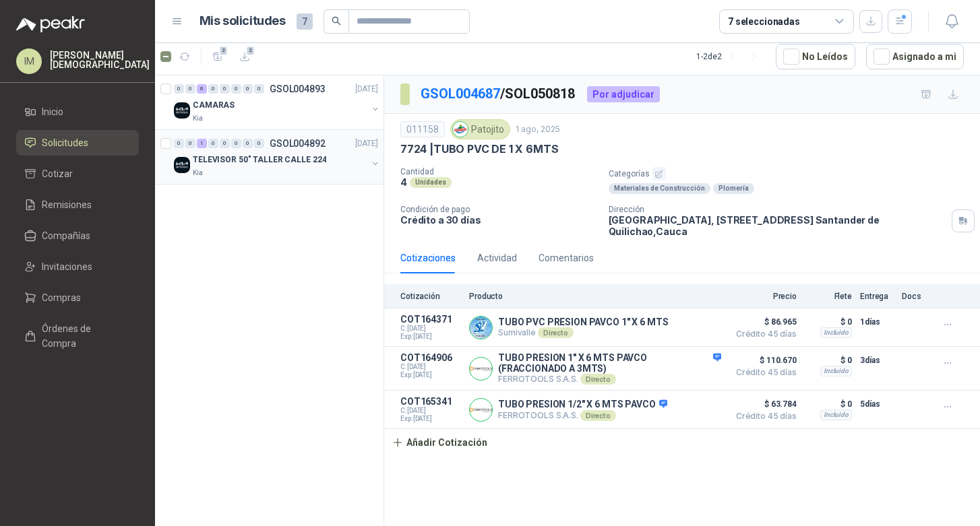
click at [259, 175] on div "Kia" at bounding box center [280, 173] width 175 height 11
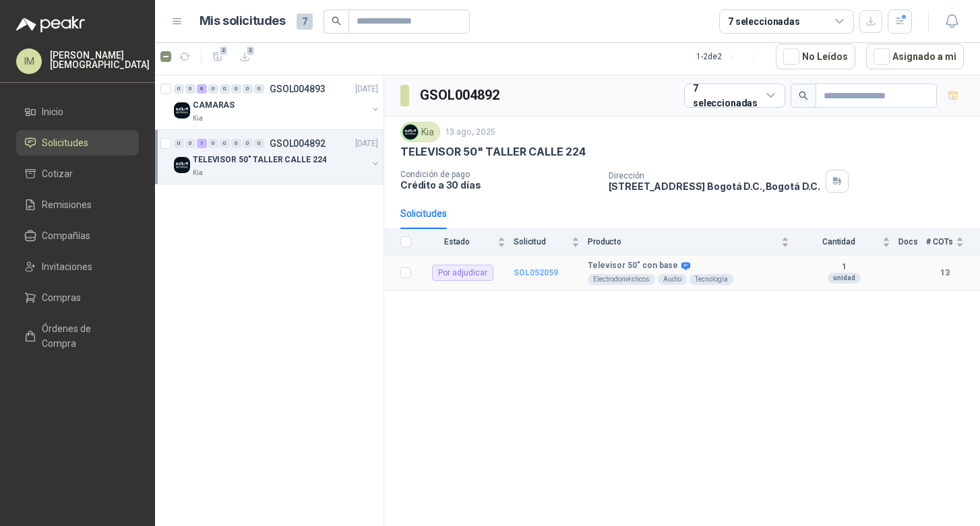
click at [540, 270] on b "SOL052059" at bounding box center [536, 272] width 44 height 9
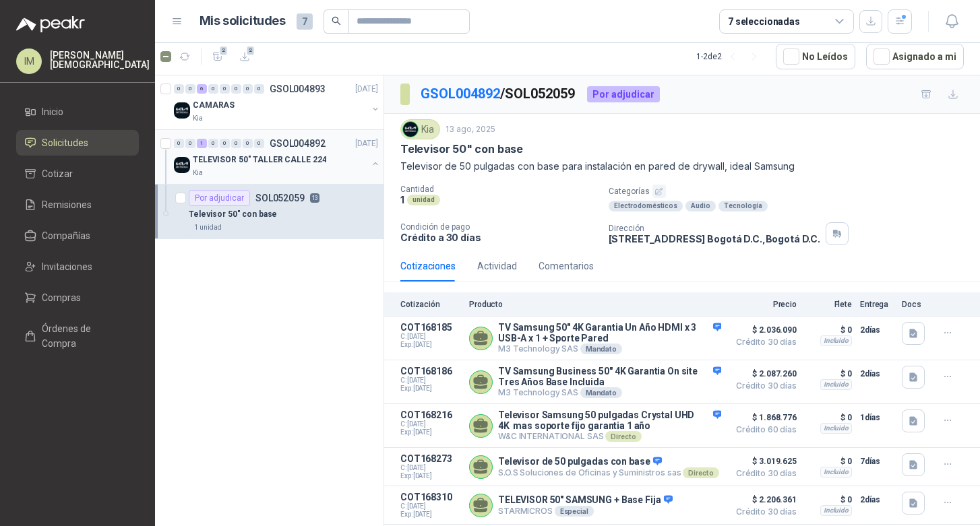
click at [355, 158] on div "TELEVISOR 50" TALLER CALLE 224" at bounding box center [280, 160] width 175 height 16
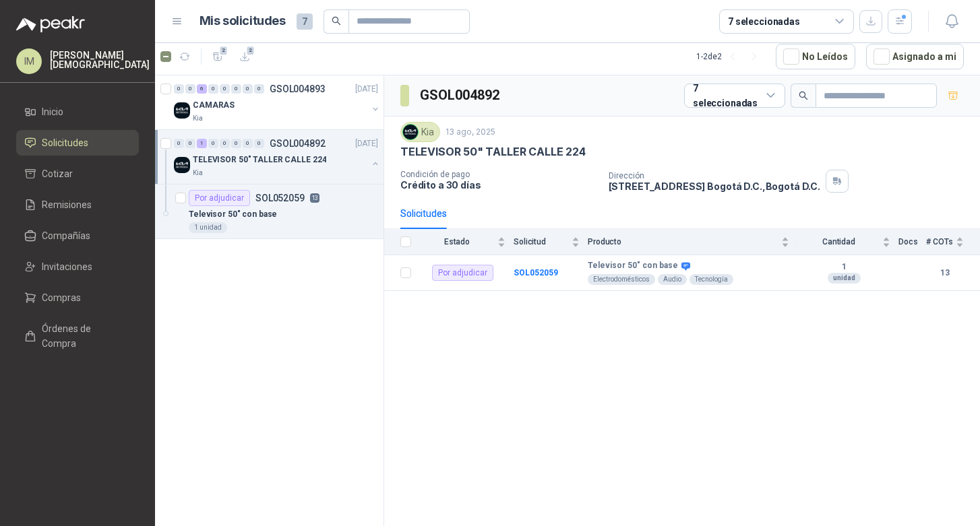
click at [372, 165] on button "button" at bounding box center [375, 163] width 11 height 11
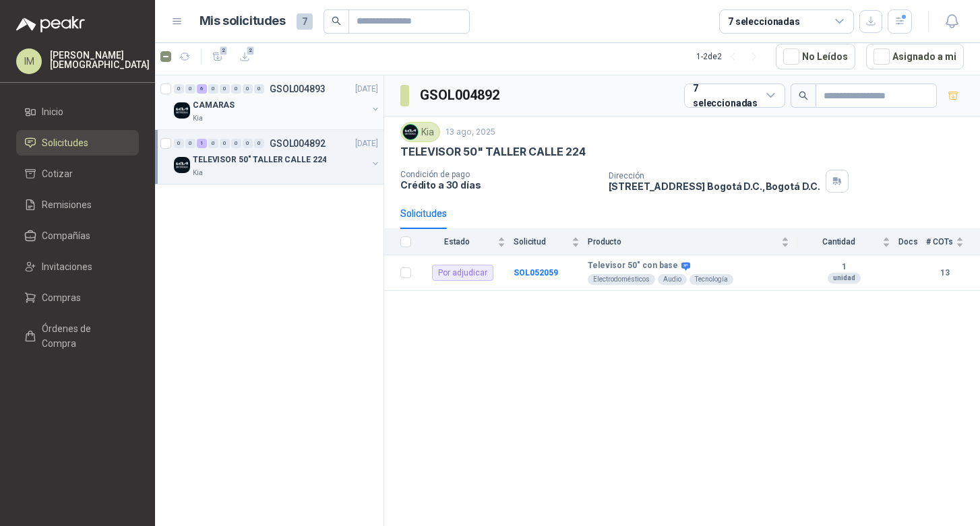
click at [324, 111] on div "CAMARAS" at bounding box center [280, 105] width 175 height 16
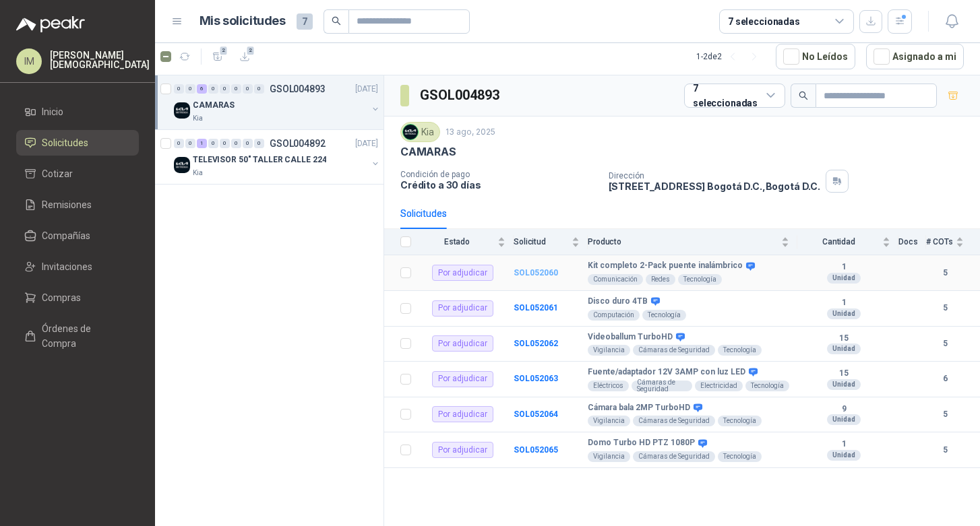
click at [533, 275] on b "SOL052060" at bounding box center [536, 272] width 44 height 9
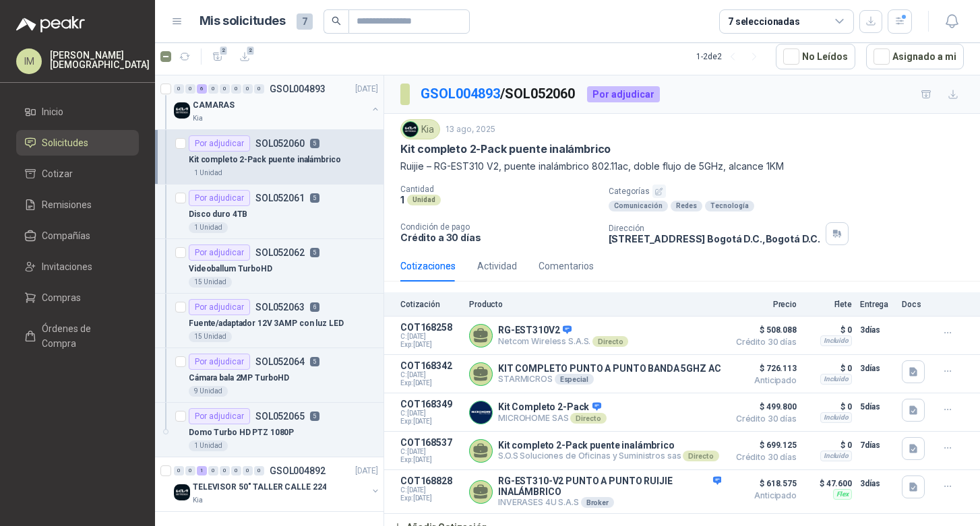
click at [305, 102] on div "CAMARAS" at bounding box center [280, 105] width 175 height 16
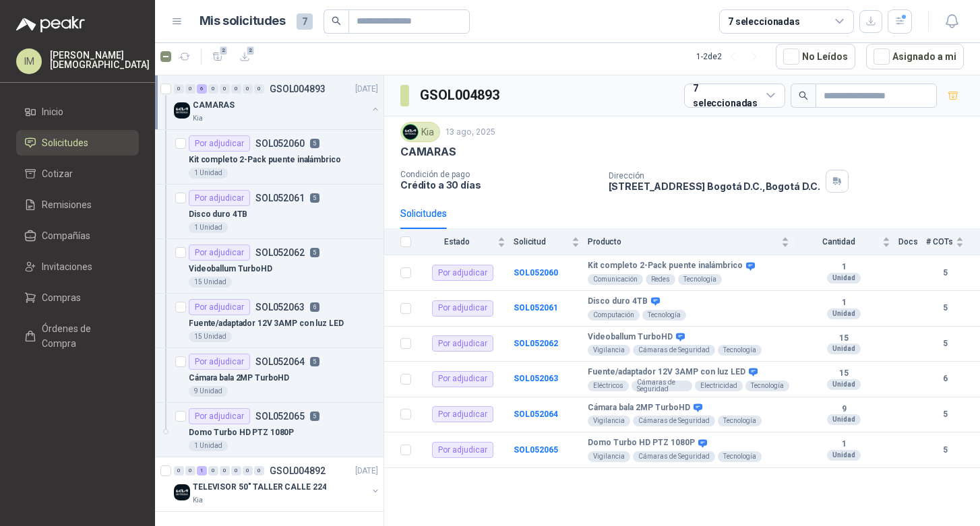
click at [370, 110] on button "button" at bounding box center [375, 109] width 11 height 11
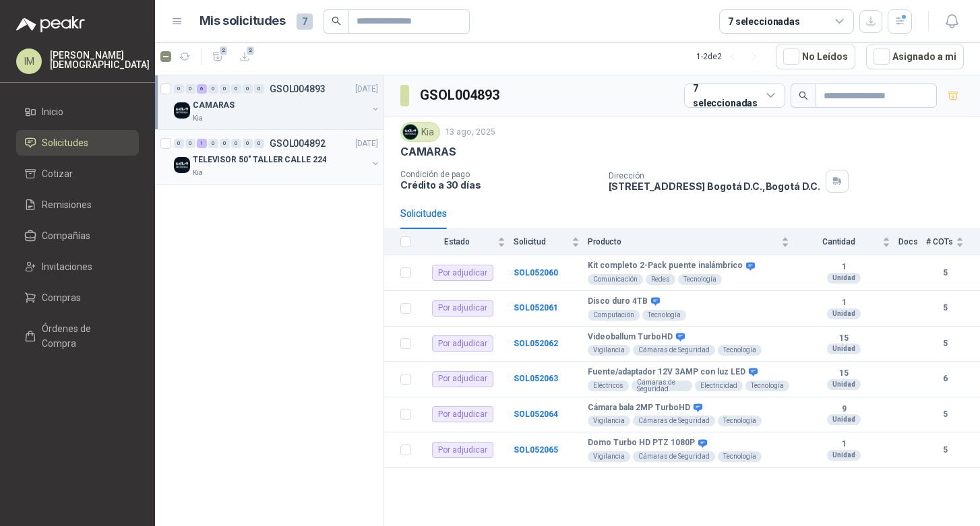
click at [322, 171] on div "Kia" at bounding box center [280, 173] width 175 height 11
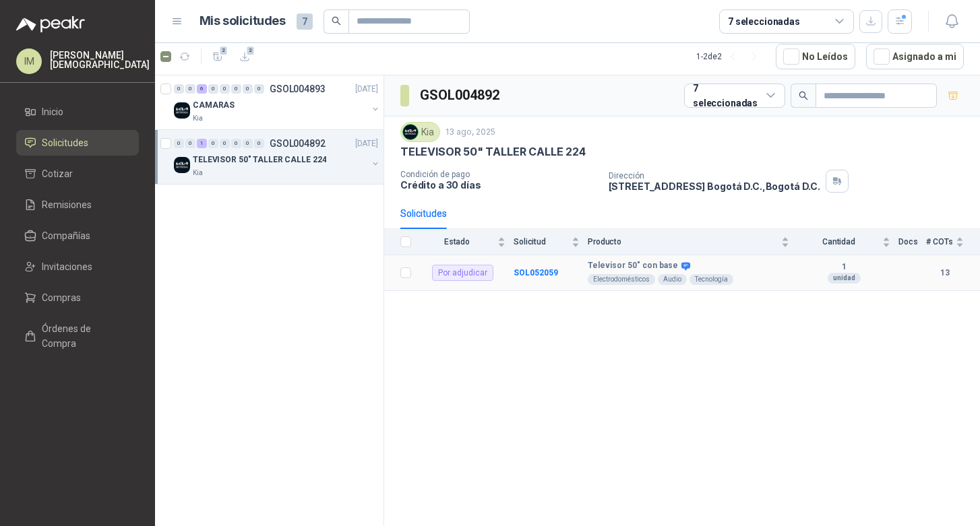
click at [525, 264] on td "SOL052059" at bounding box center [551, 273] width 74 height 36
click at [525, 275] on b "SOL052059" at bounding box center [536, 272] width 44 height 9
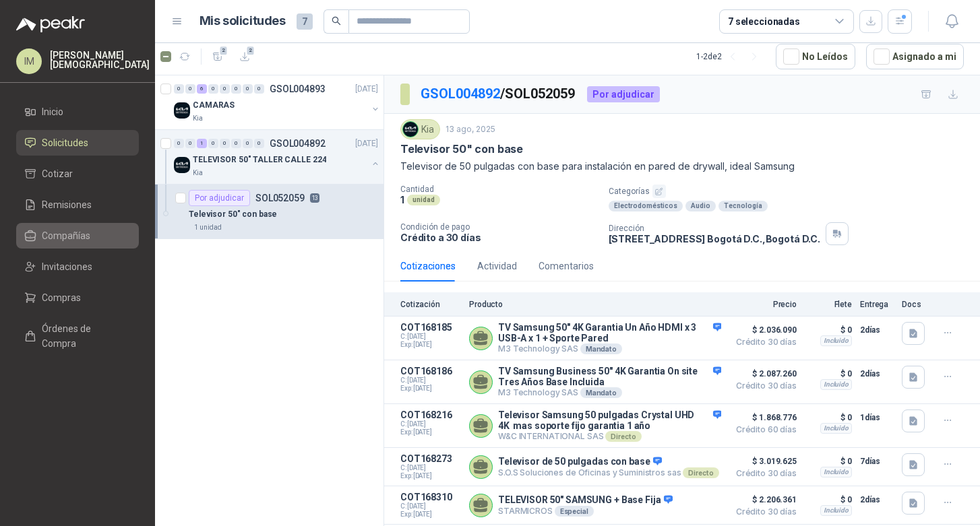
click at [75, 239] on span "Compañías" at bounding box center [66, 236] width 49 height 15
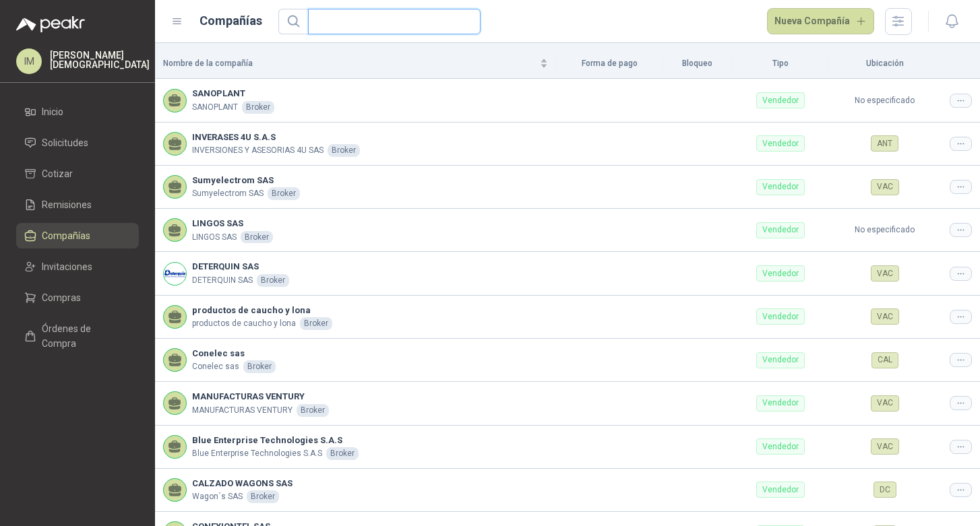
click at [404, 25] on input "text" at bounding box center [389, 21] width 146 height 24
type input "*"
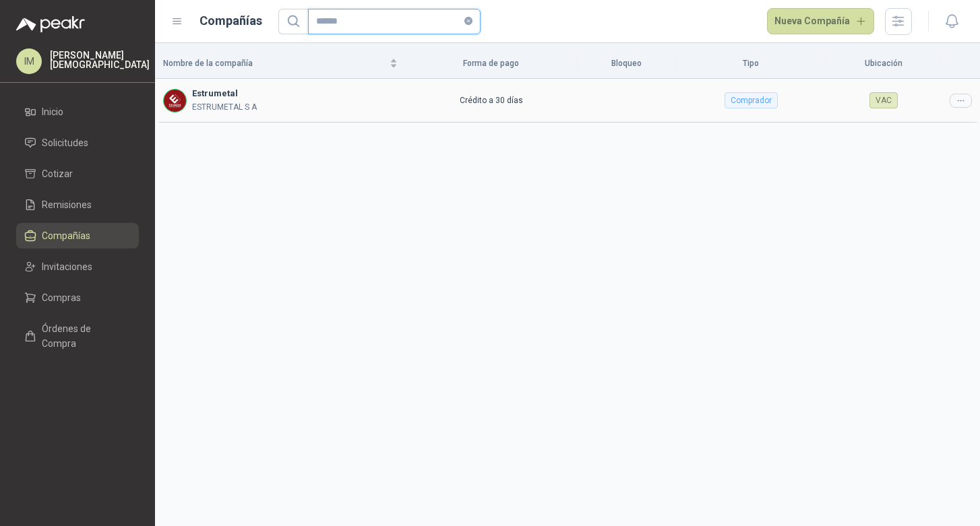
type input "******"
click at [962, 101] on icon at bounding box center [961, 101] width 10 height 10
click at [934, 125] on span "Editar compañía" at bounding box center [926, 124] width 69 height 15
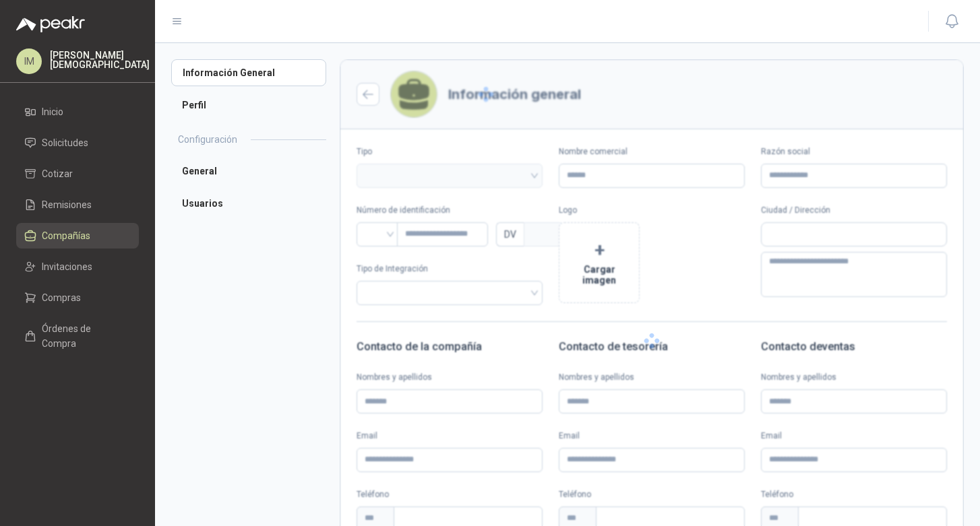
type input "**********"
type input "*********"
type input "*"
type textarea "**********"
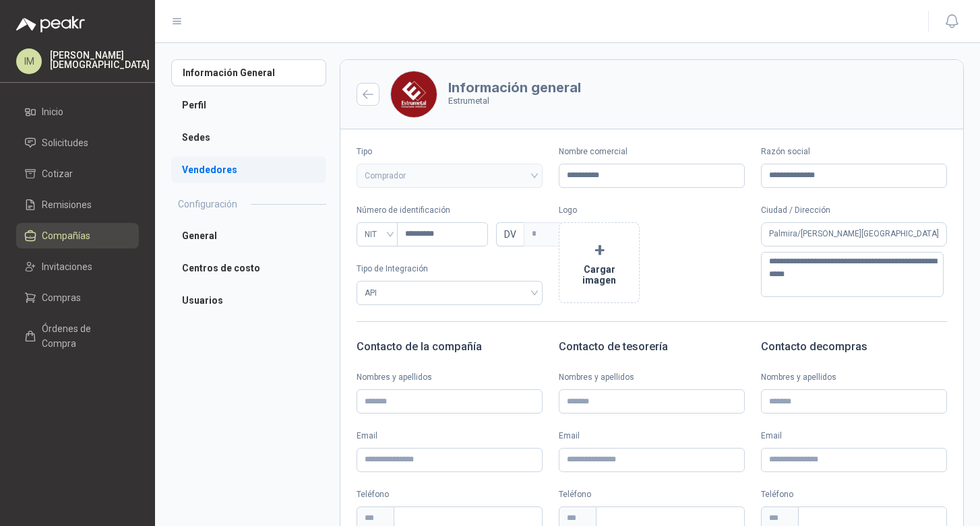
click at [216, 169] on li "Vendedores" at bounding box center [248, 169] width 155 height 27
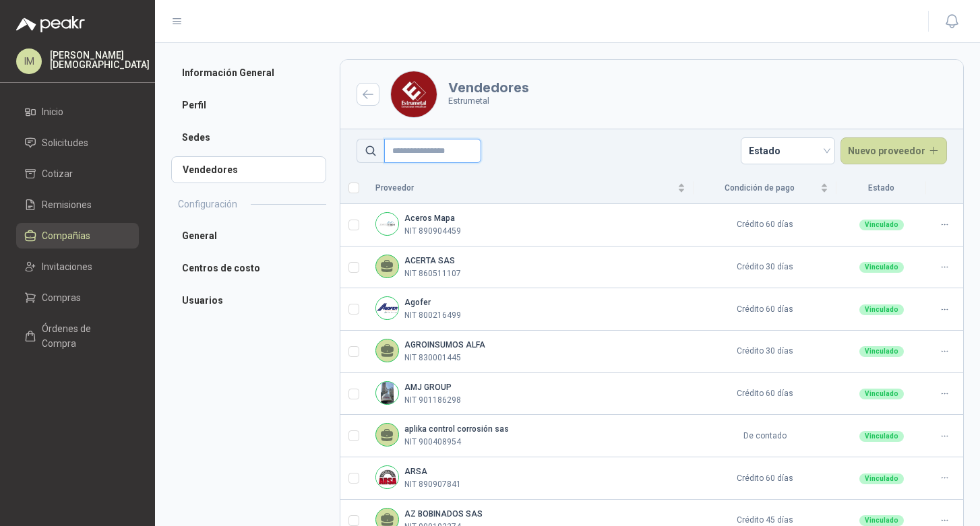
click at [449, 156] on input "text" at bounding box center [432, 151] width 97 height 24
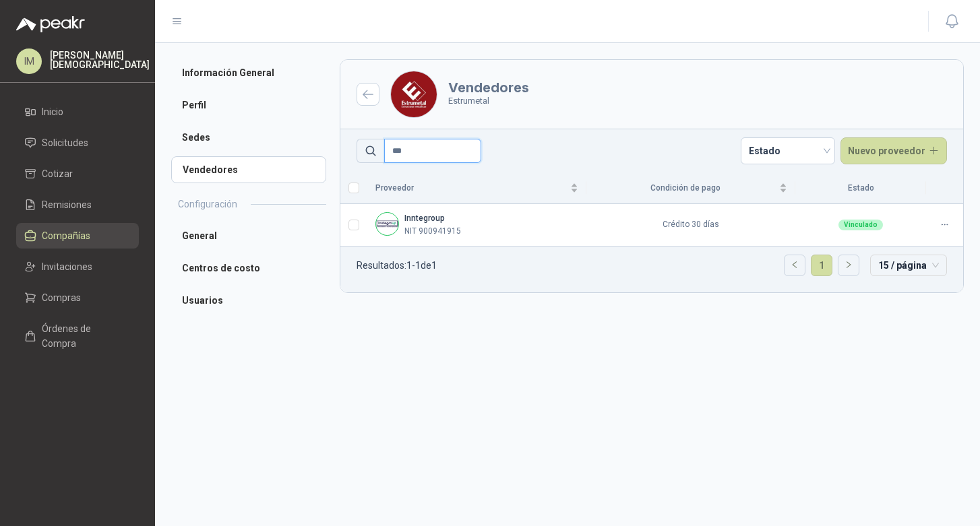
type input "***"
